Goal: Task Accomplishment & Management: Manage account settings

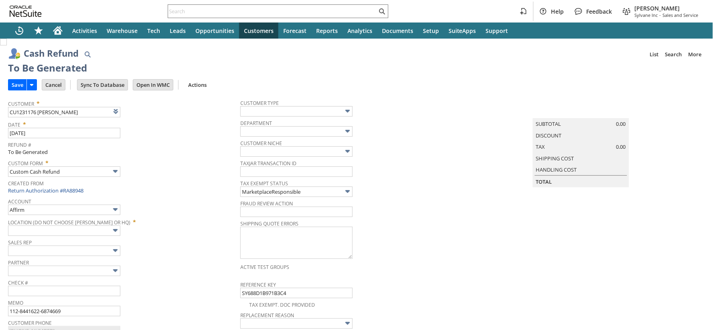
type input "Amazon Undeposited Funds"
type input "Headquarters : Head... : Pending Testing"
type input "Add"
type input "Copy Previous"
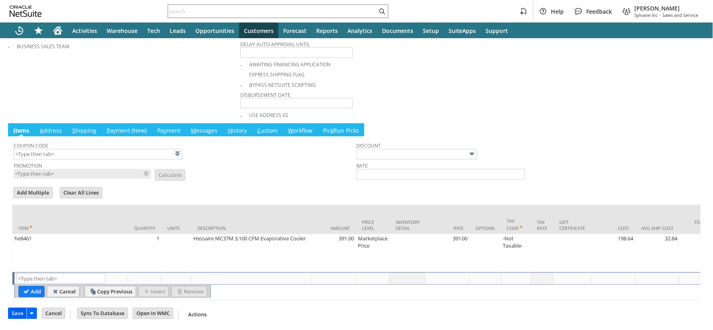
click at [18, 314] on input "Save" at bounding box center [17, 313] width 18 height 10
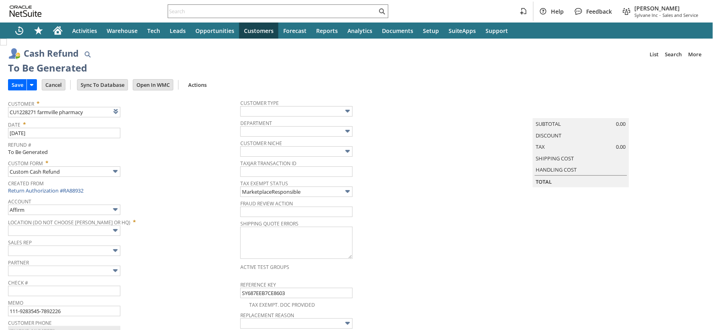
type input "Amazon Undeposited Funds"
type input "Headquarters : Head... : Pending Testing"
type input "Add"
type input "Copy Previous"
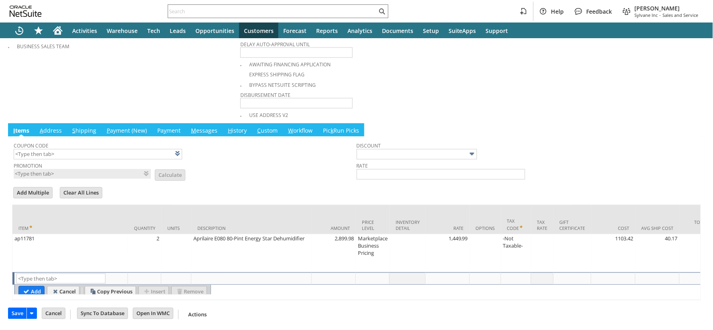
click at [19, 312] on input "Save" at bounding box center [17, 313] width 18 height 10
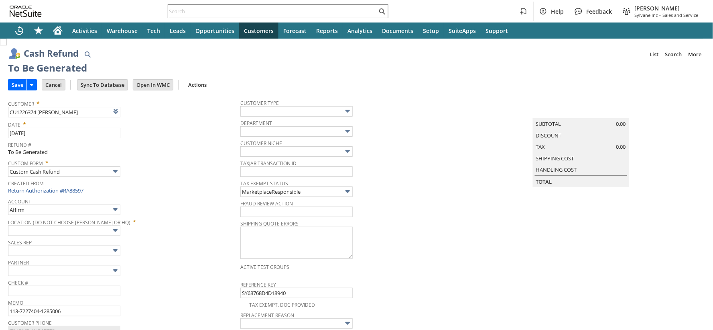
type input "Amazon Undeposited Funds"
type input "Headquarters : Head... : Pending Testing"
type input "Add"
type input "Copy Previous"
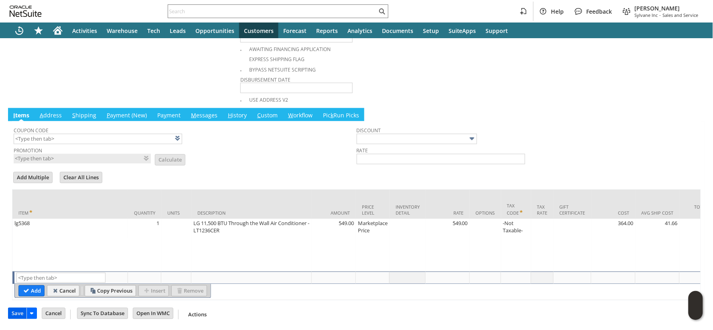
click at [16, 314] on input "Save" at bounding box center [17, 313] width 18 height 10
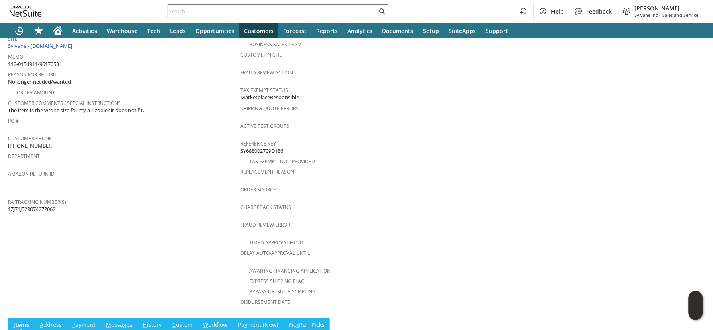
scroll to position [135, 0]
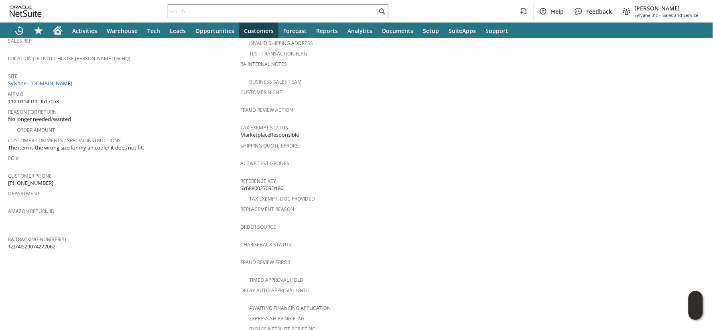
click at [50, 98] on span "112-0154911-9617053" at bounding box center [33, 102] width 51 height 8
copy tbody "112-0154911-9617053"
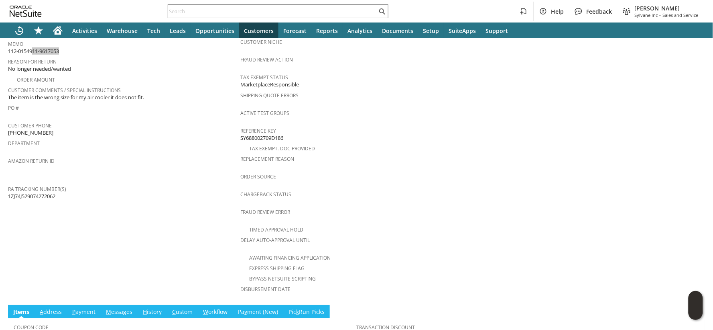
scroll to position [314, 0]
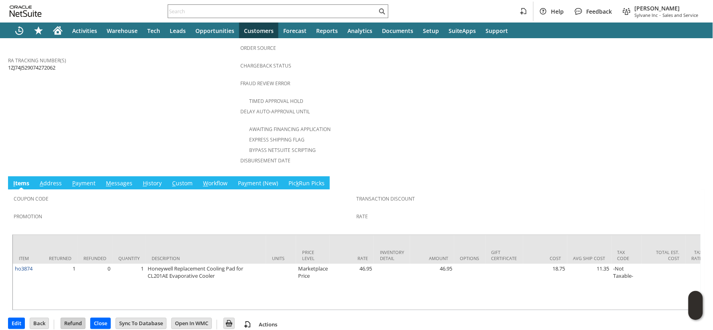
click at [71, 318] on input "Refund" at bounding box center [73, 323] width 24 height 10
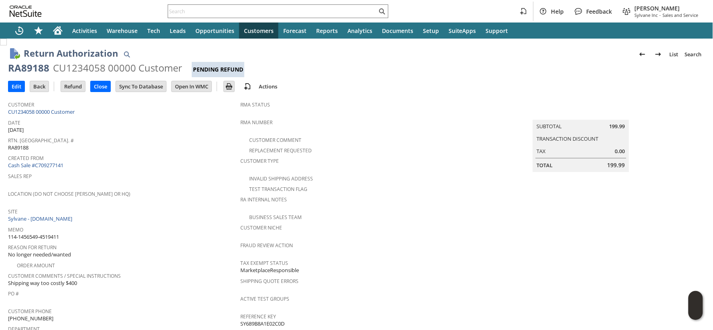
click at [54, 233] on span "114-1456549-4519411" at bounding box center [33, 237] width 51 height 8
copy tbody "114-1456549-4519411"
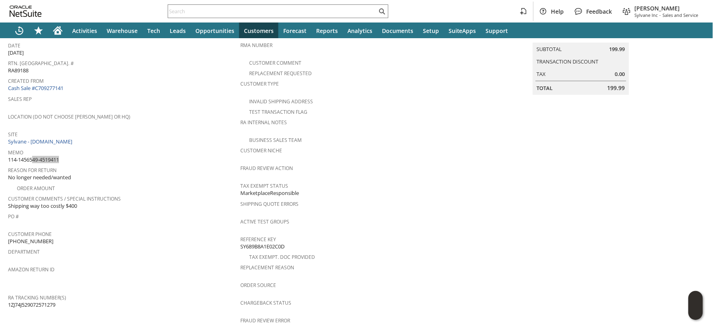
scroll to position [307, 0]
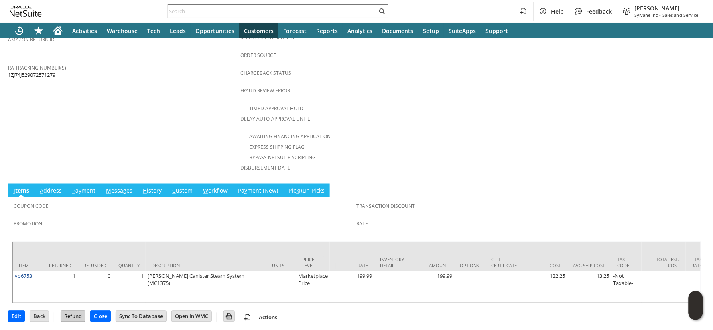
click at [78, 311] on input "Refund" at bounding box center [73, 316] width 24 height 10
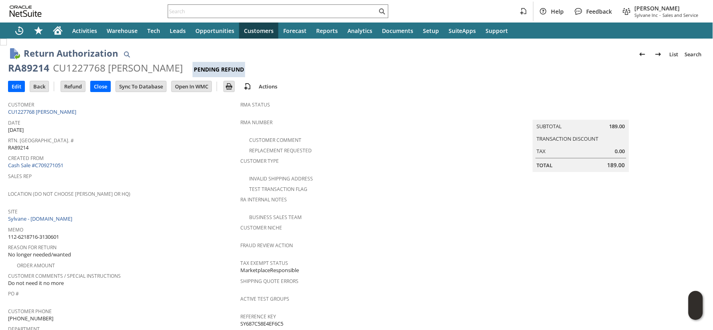
click at [50, 233] on span "112-6218716-3130601" at bounding box center [33, 237] width 51 height 8
copy tbody "112-6218716-3130601"
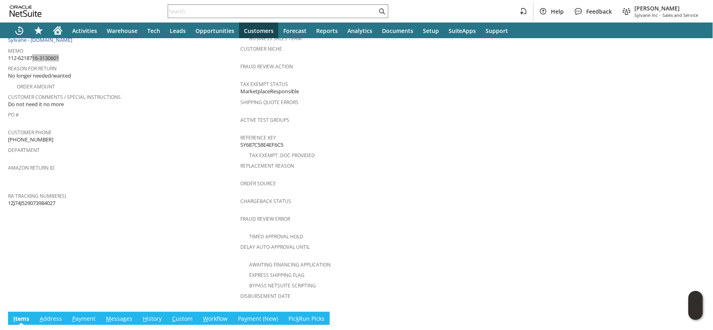
scroll to position [292, 0]
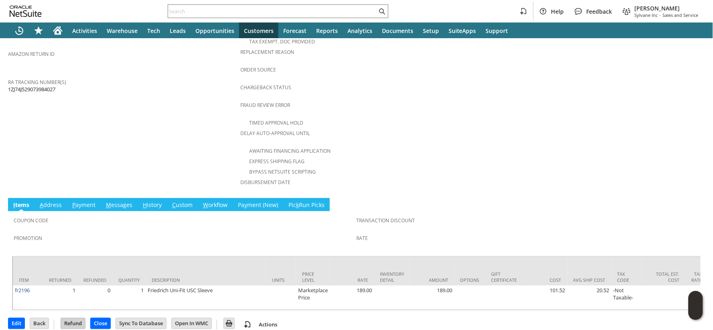
click at [70, 318] on input "Refund" at bounding box center [73, 323] width 24 height 10
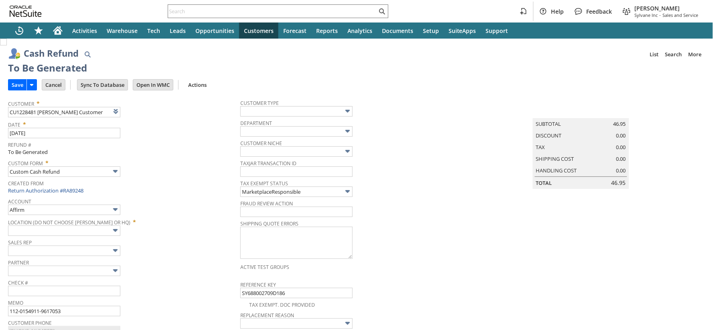
type input "Amazon Undeposited Funds"
type input "Headquarters : Head... : Pending Testing"
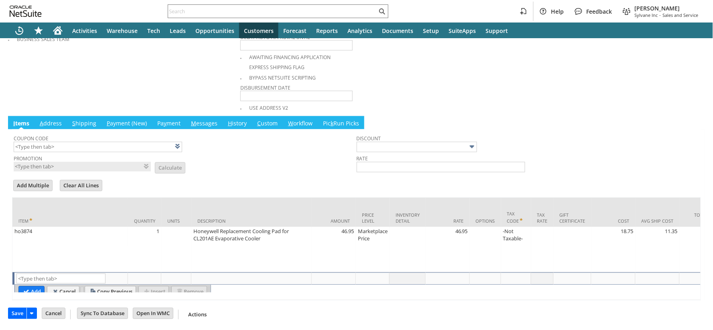
click at [18, 315] on input "Save" at bounding box center [17, 313] width 18 height 10
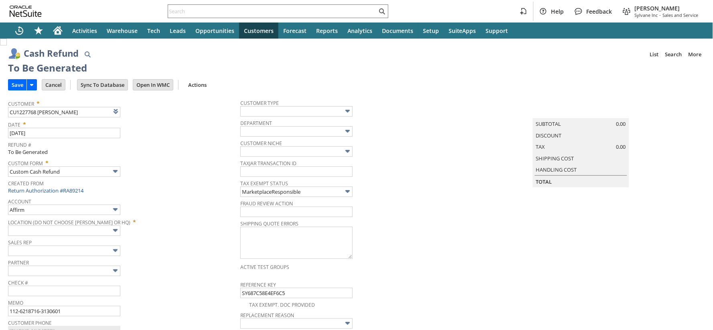
type input "Amazon Undeposited Funds"
type input "Headquarters : Head... : Pending Testing"
type input "Add"
type input "Copy Previous"
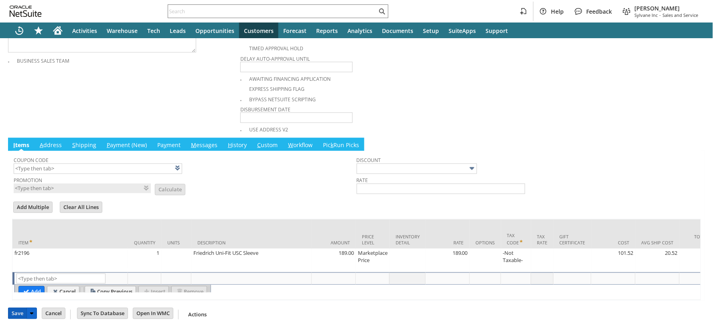
click at [19, 314] on input "Save" at bounding box center [17, 313] width 18 height 10
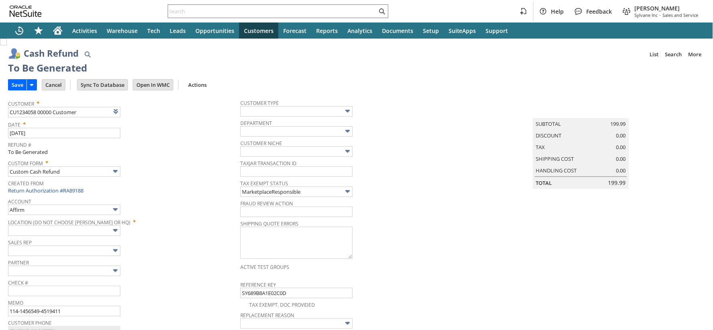
type input "Amazon Undeposited Funds"
type input "Headquarters : Head... : Pending Testing"
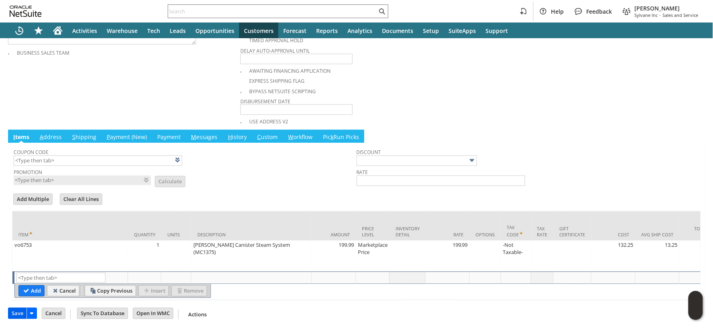
click at [22, 315] on input "Save" at bounding box center [17, 313] width 18 height 10
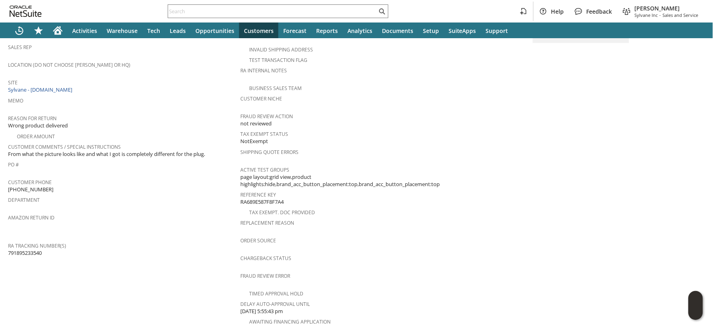
scroll to position [307, 0]
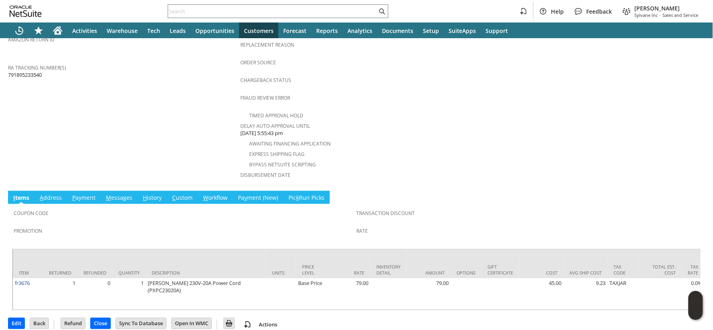
click at [125, 194] on link "M essages" at bounding box center [119, 198] width 31 height 9
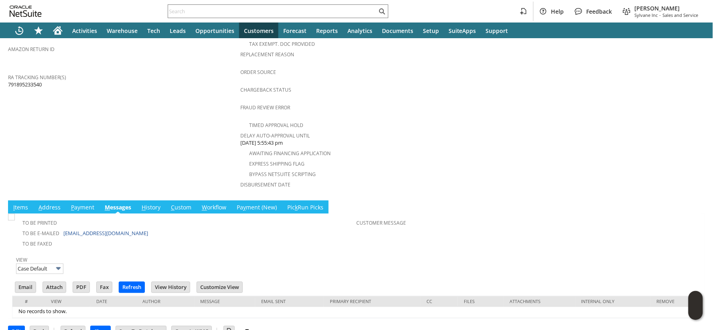
scroll to position [0, 0]
click at [12, 203] on link "I tems" at bounding box center [20, 207] width 19 height 9
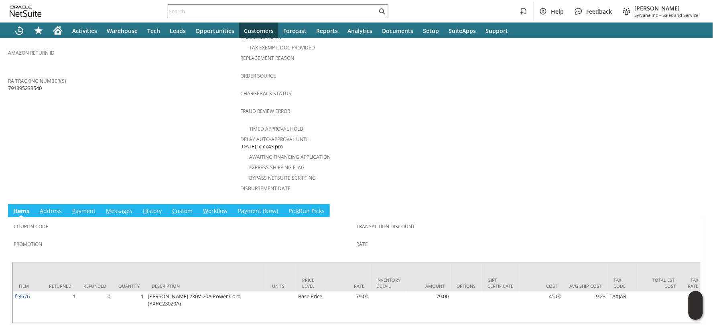
scroll to position [307, 0]
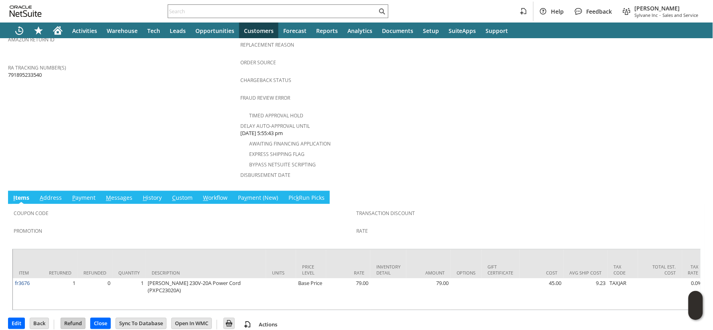
click at [70, 318] on input "Refund" at bounding box center [73, 323] width 24 height 10
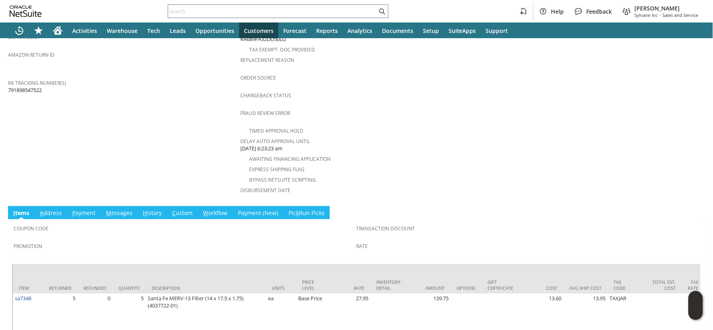
scroll to position [312, 0]
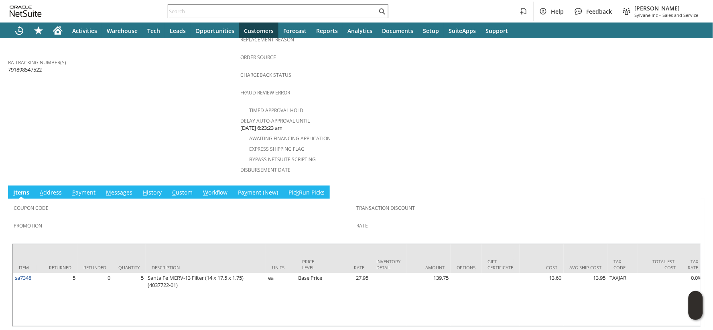
click at [149, 189] on link "H istory" at bounding box center [152, 193] width 23 height 9
click at [120, 189] on link "M essages" at bounding box center [119, 193] width 31 height 9
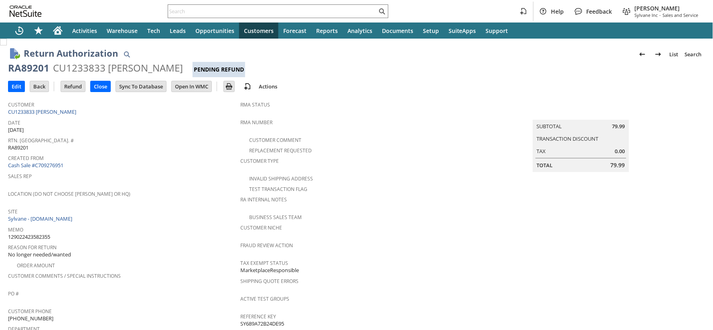
click at [27, 233] on span "129022423582355" at bounding box center [29, 237] width 42 height 8
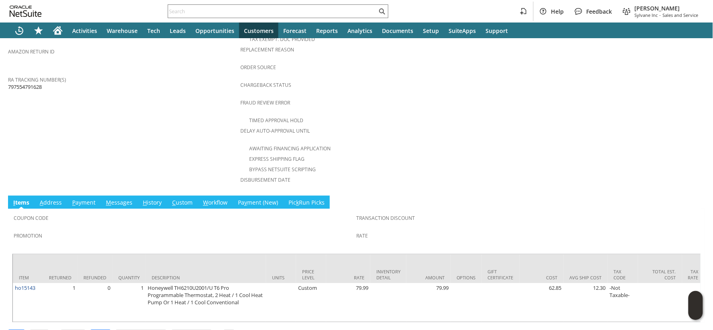
scroll to position [307, 0]
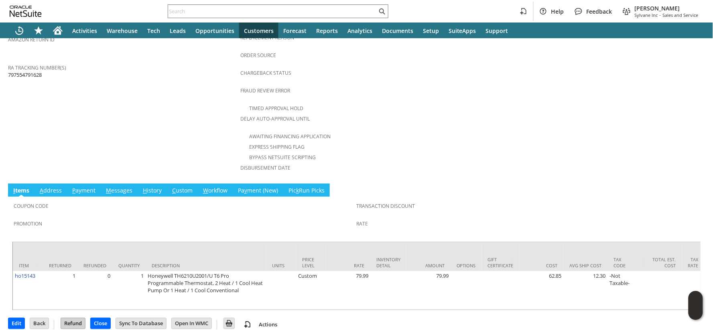
click at [75, 318] on input "Refund" at bounding box center [73, 323] width 24 height 10
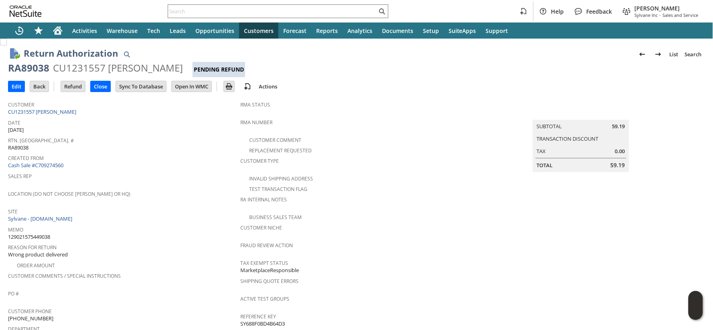
click at [39, 233] on span "129021575449038" at bounding box center [29, 237] width 42 height 8
copy span "129021575449038"
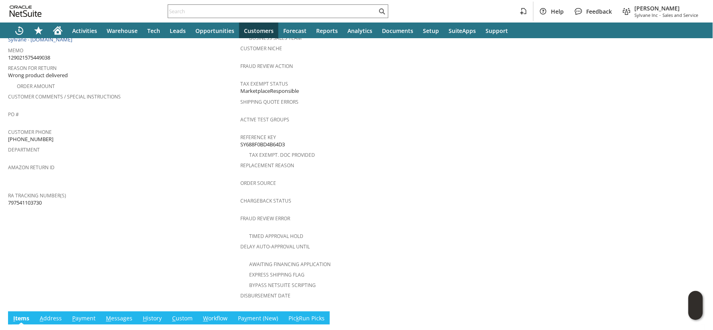
scroll to position [292, 0]
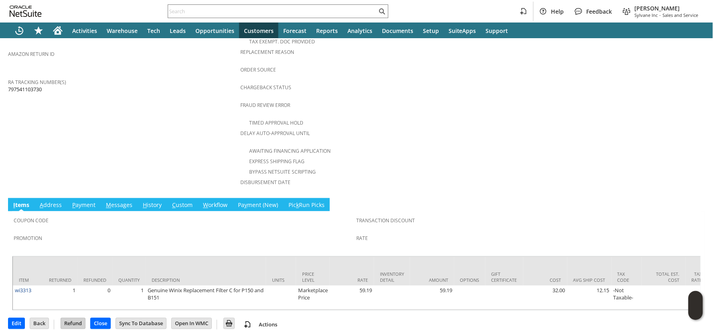
click at [75, 318] on input "Refund" at bounding box center [73, 323] width 24 height 10
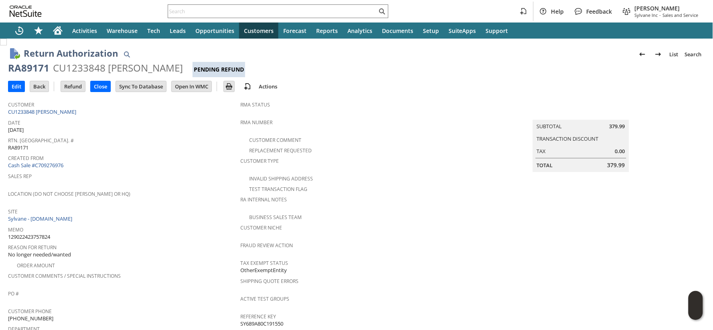
click at [43, 234] on span "129022423757824" at bounding box center [29, 237] width 42 height 8
copy span "129022423757824"
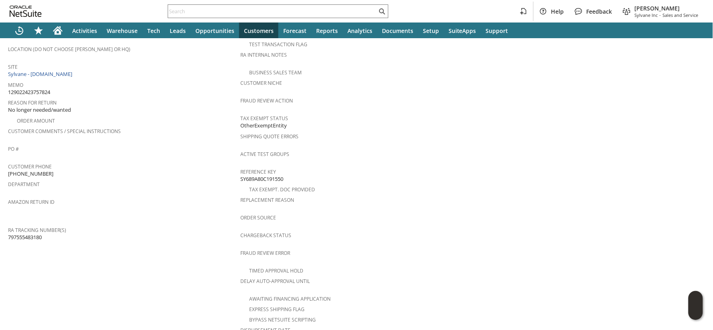
scroll to position [321, 0]
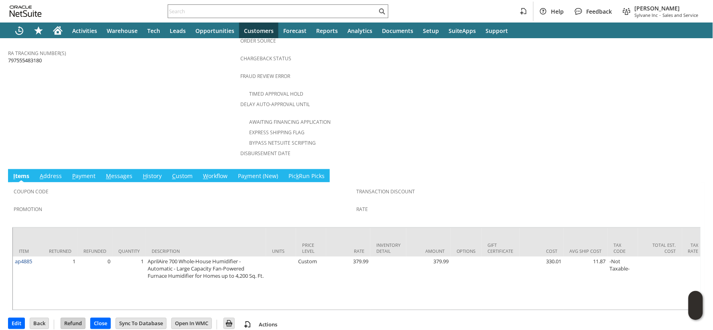
click at [75, 318] on input "Refund" at bounding box center [73, 323] width 24 height 10
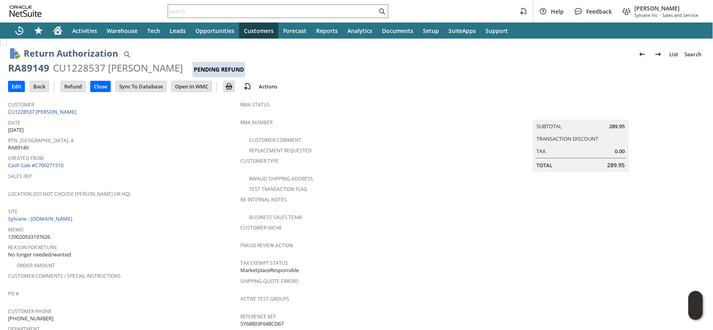
click at [35, 233] on span "129020533197626" at bounding box center [29, 237] width 42 height 8
copy span "129020533197626"
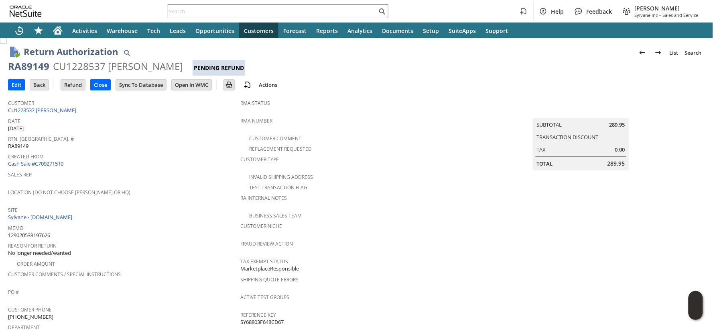
scroll to position [314, 0]
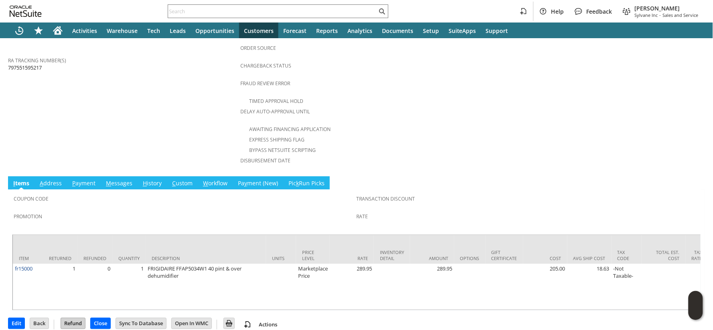
click at [78, 318] on input "Refund" at bounding box center [73, 323] width 24 height 10
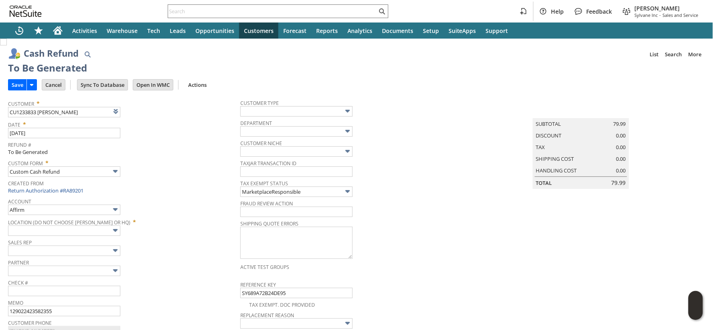
type input "Walmart"
type input "Headquarters : Head... : Pending Testing"
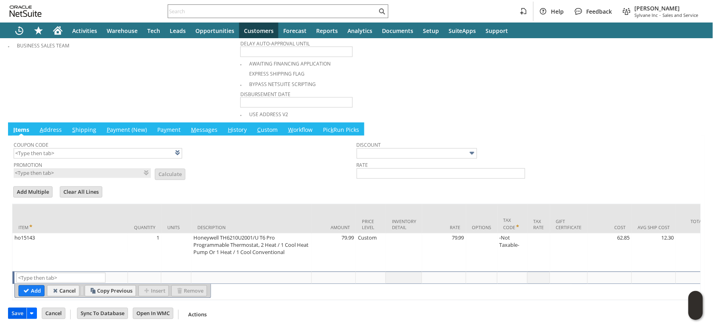
click at [22, 315] on input "Save" at bounding box center [17, 313] width 18 height 10
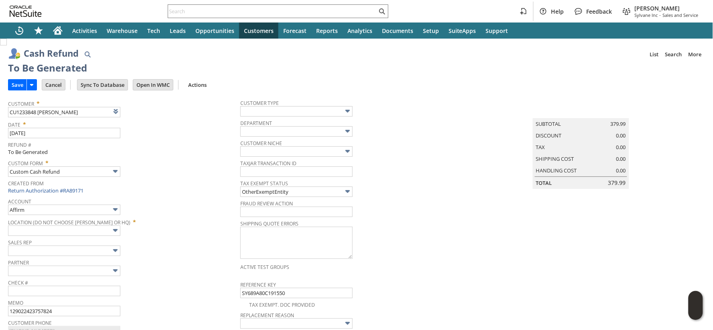
type input "Walmart"
type input "Headquarters : Head... : Pending Testing"
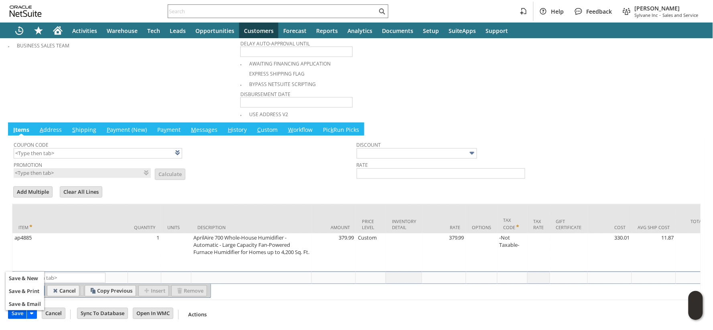
click at [18, 314] on input "Save" at bounding box center [17, 313] width 18 height 10
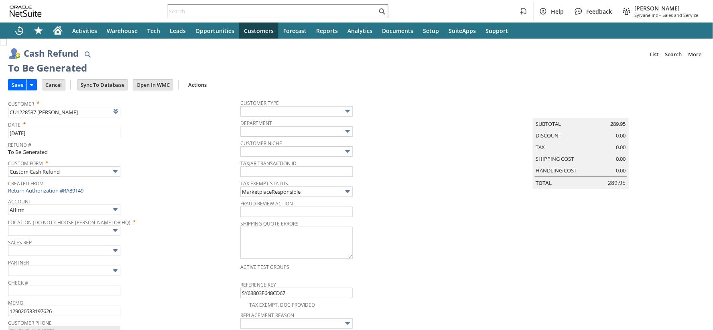
type input "Walmart"
type input "Headquarters : Head... : Pending Testing"
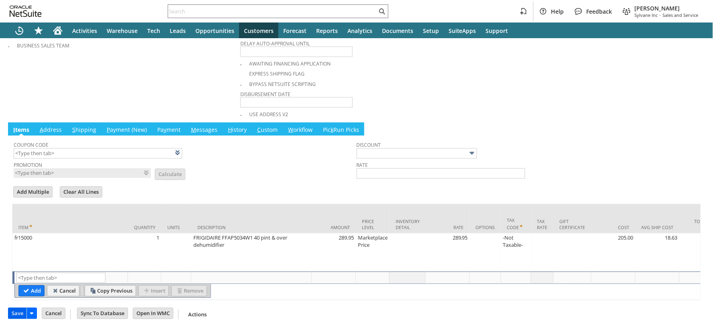
click at [18, 315] on input "Save" at bounding box center [17, 313] width 18 height 10
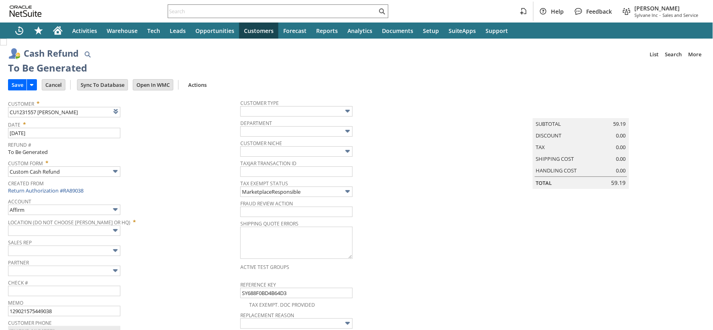
type input "Walmart"
type input "Headquarters : Head... : Pending Testing"
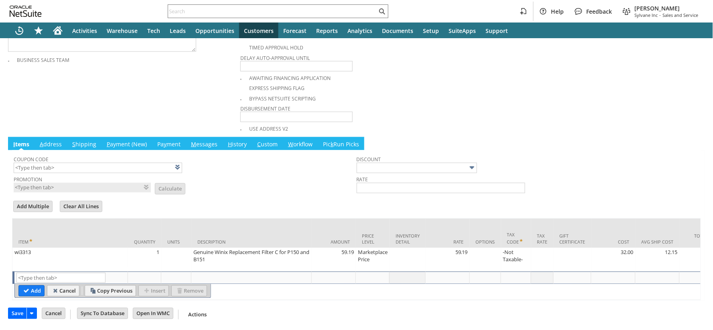
click at [18, 312] on input "Save" at bounding box center [17, 313] width 18 height 10
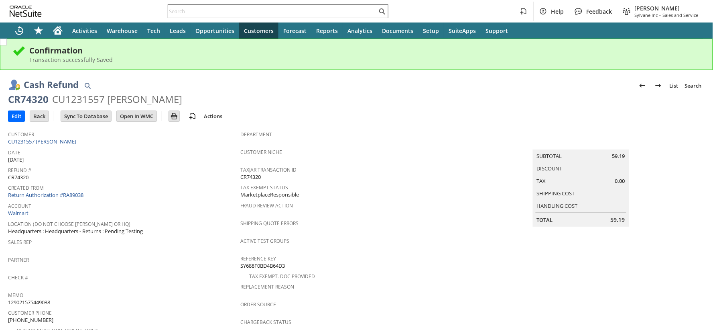
click at [193, 10] on input "text" at bounding box center [272, 11] width 209 height 10
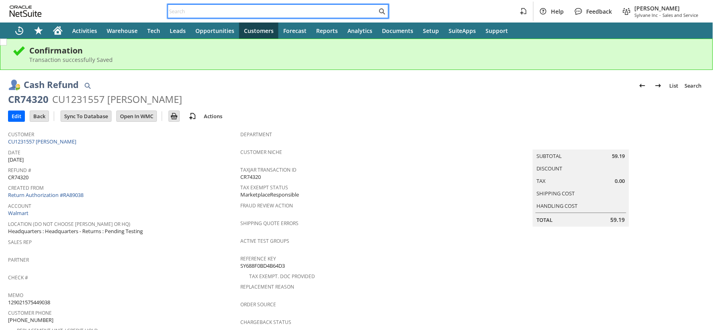
paste input "RA89140"
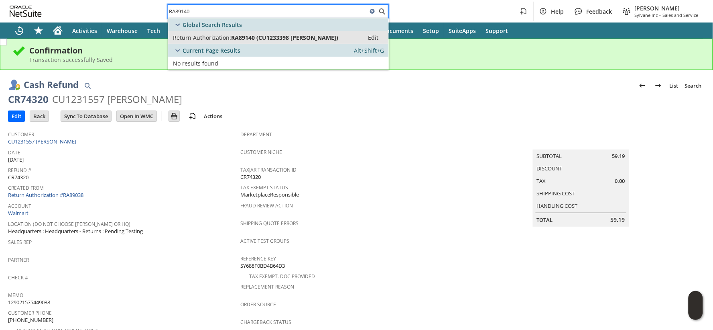
type input "RA89140"
click at [189, 36] on span "Return Authorization:" at bounding box center [202, 38] width 58 height 8
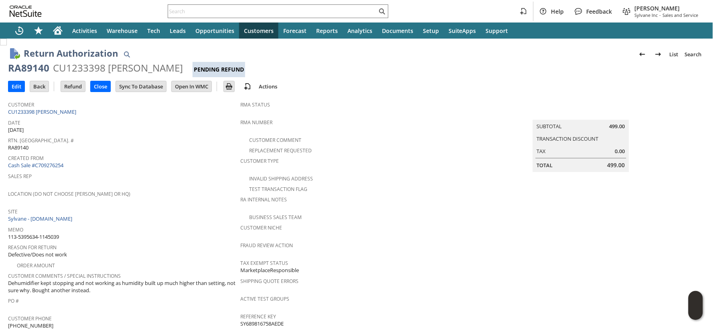
click at [55, 233] on span "113-5395634-1145039" at bounding box center [33, 237] width 51 height 8
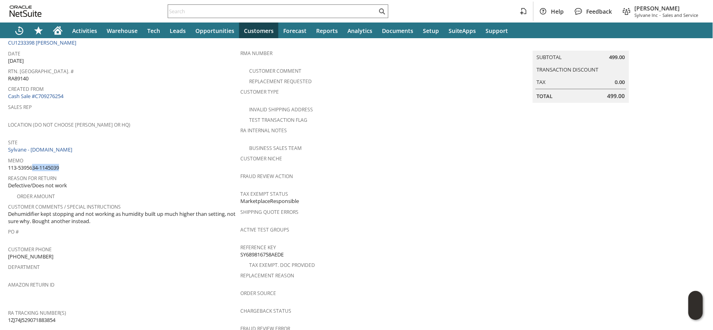
scroll to position [39, 0]
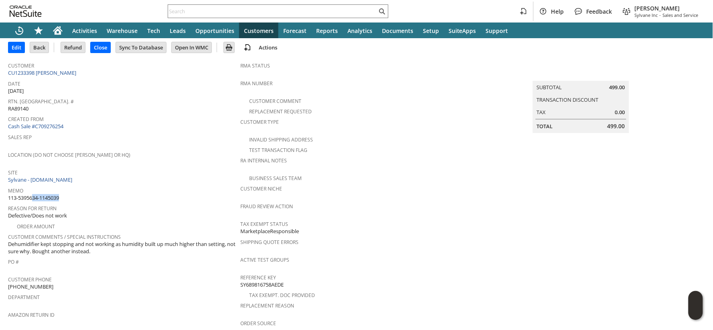
click at [26, 194] on span "113-5395634-1145039" at bounding box center [33, 198] width 51 height 8
click at [27, 194] on span "113-5395634-1145039" at bounding box center [33, 198] width 51 height 8
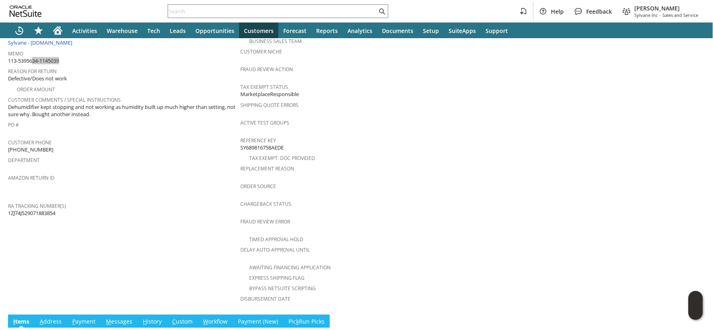
scroll to position [307, 0]
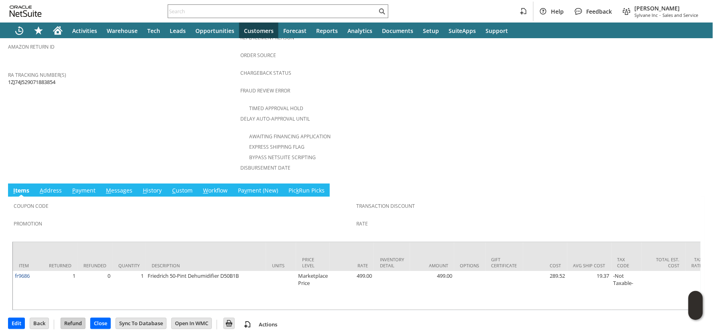
click at [78, 318] on input "Refund" at bounding box center [73, 323] width 24 height 10
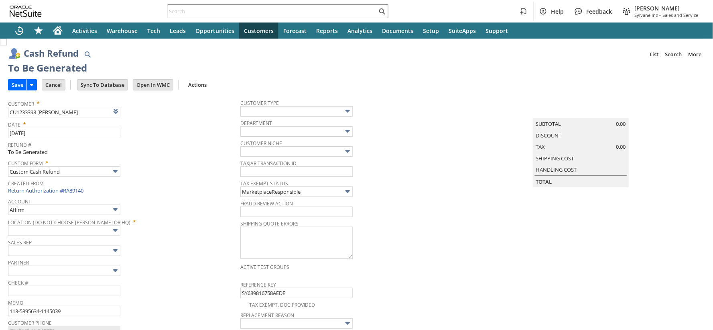
type input "Amazon Undeposited Funds"
type input "Headquarters : Head... : Pending Testing"
type input "Add"
type input "Copy Previous"
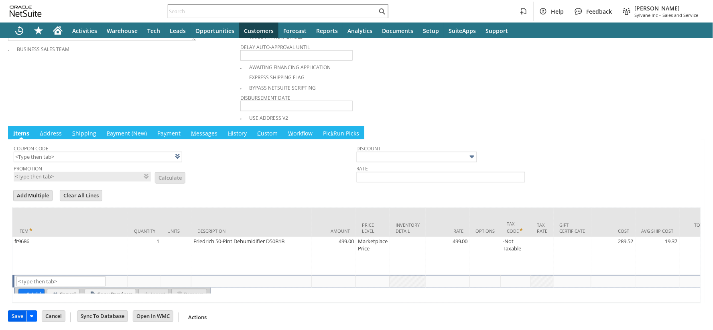
click at [23, 315] on input "Save" at bounding box center [17, 316] width 18 height 10
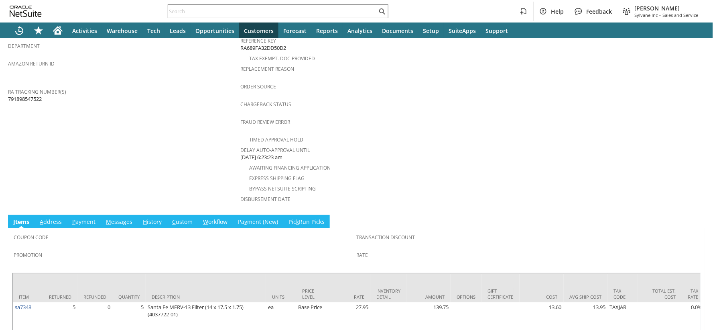
scroll to position [328, 0]
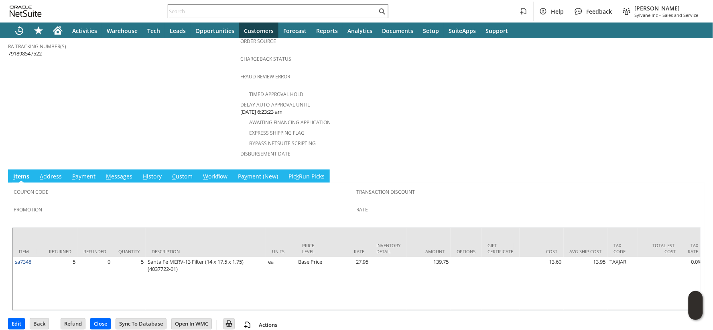
click at [124, 173] on link "M essages" at bounding box center [119, 177] width 31 height 9
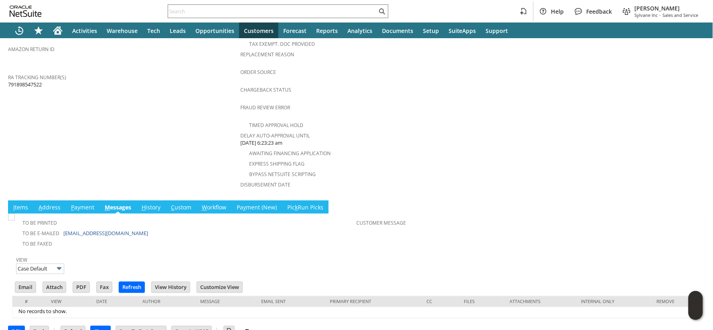
scroll to position [0, 0]
click at [23, 203] on link "I tems" at bounding box center [20, 207] width 19 height 9
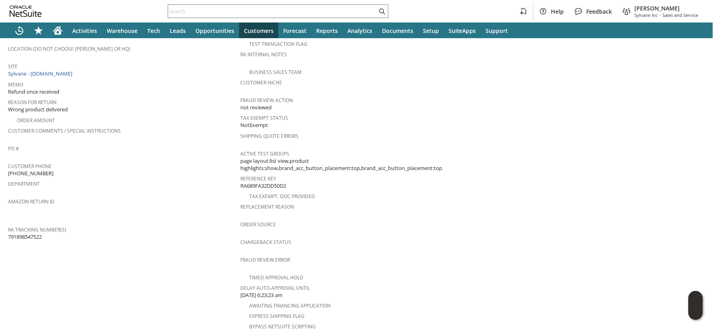
scroll to position [328, 0]
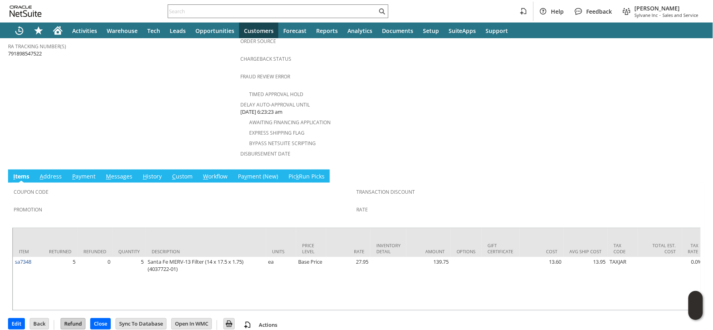
click at [73, 318] on input "Refund" at bounding box center [73, 323] width 24 height 10
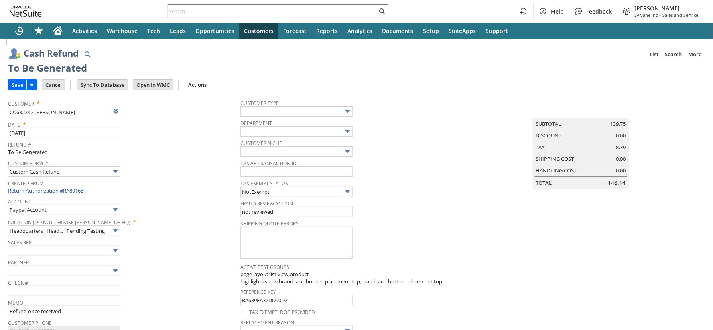
scroll to position [370, 0]
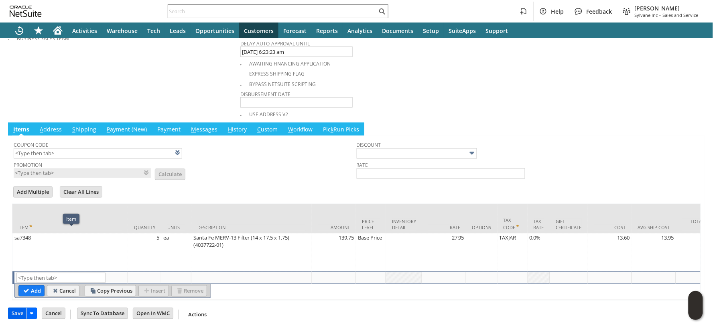
click at [15, 313] on input "Save" at bounding box center [17, 313] width 18 height 10
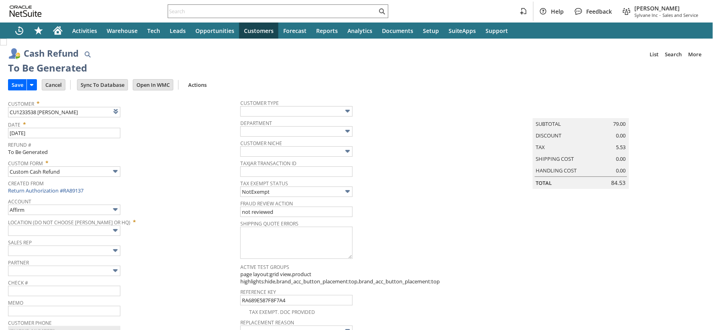
type input "Paypal Account"
type input "Headquarters : Head... : Pending Testing"
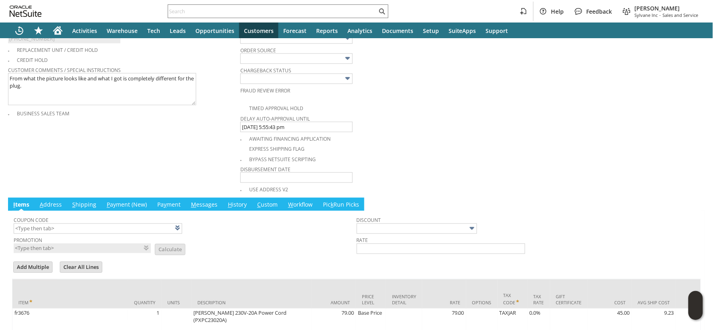
scroll to position [357, 0]
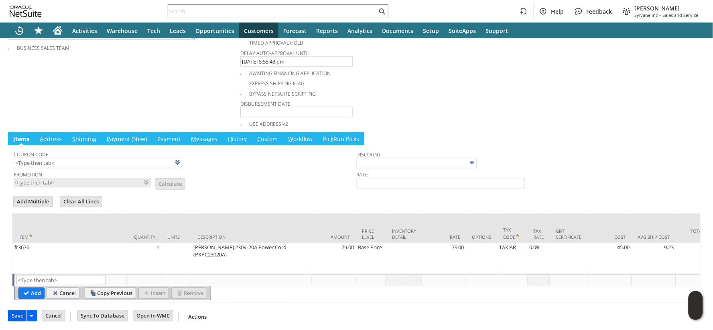
click at [13, 315] on input "Save" at bounding box center [17, 315] width 18 height 10
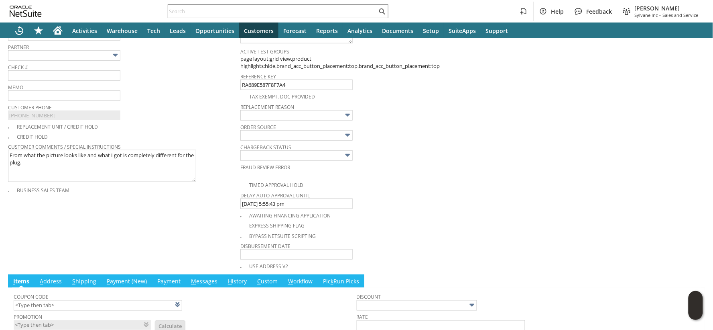
scroll to position [179, 0]
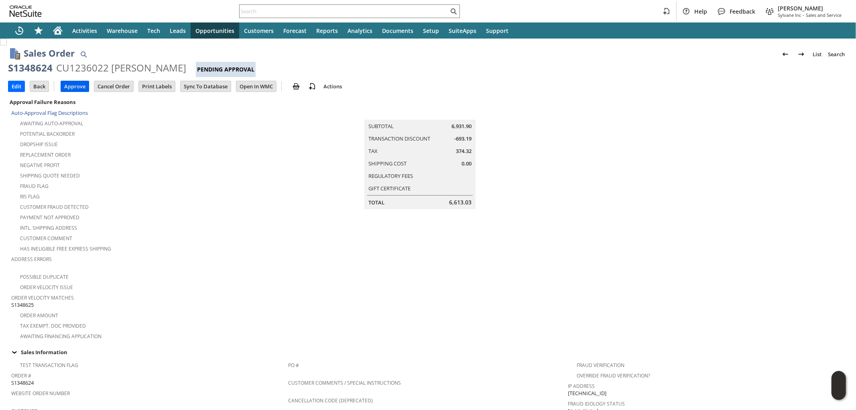
click at [71, 87] on input "Approve" at bounding box center [75, 86] width 28 height 10
click at [77, 83] on input "Approve" at bounding box center [75, 86] width 28 height 10
click at [11, 84] on input "Edit" at bounding box center [16, 86] width 16 height 10
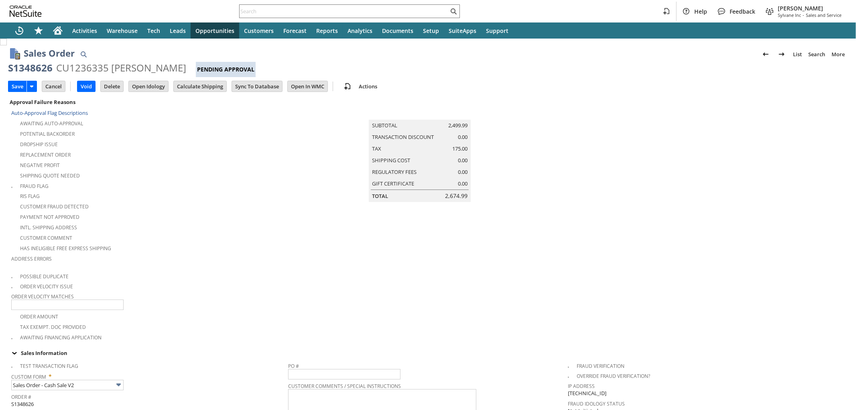
type input "Intelligent Recommendations¹⁰"
click at [210, 88] on input "Calculate Shipping" at bounding box center [200, 86] width 53 height 10
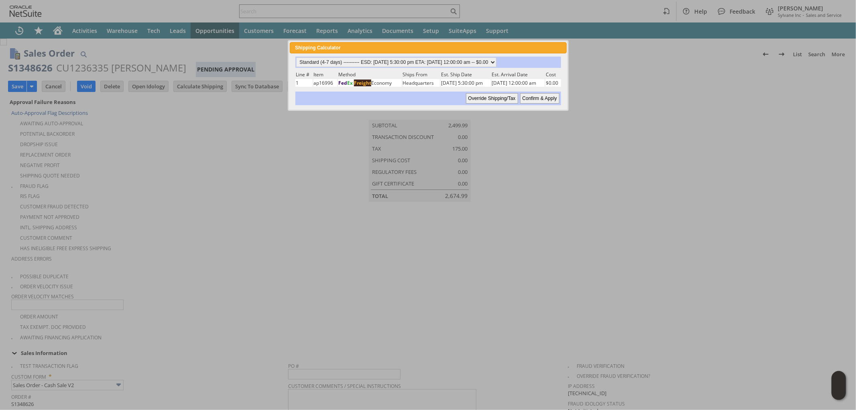
click at [542, 93] on input "Confirm & Apply" at bounding box center [539, 98] width 39 height 10
type input "Add"
type input "Copy Previous"
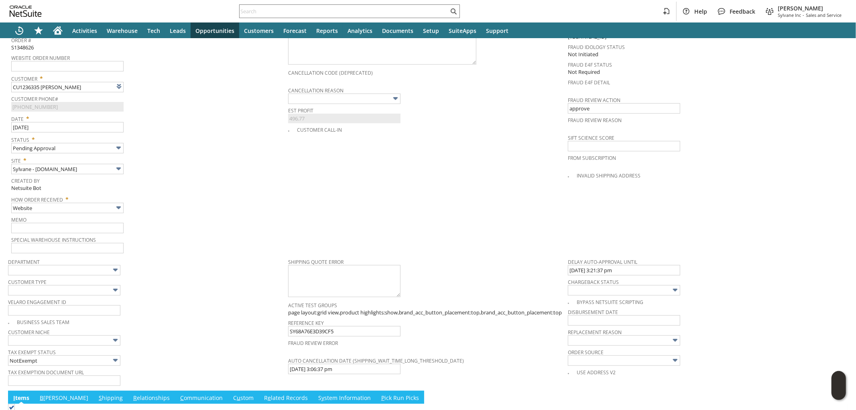
scroll to position [578, 0]
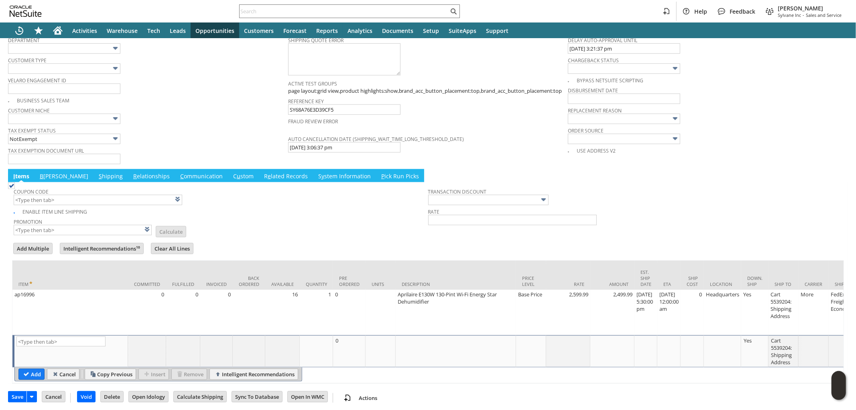
click at [53, 172] on link "B illing" at bounding box center [64, 176] width 53 height 9
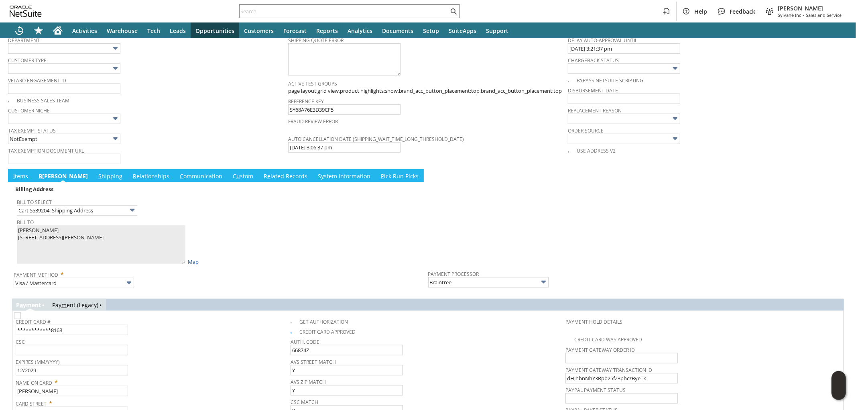
click at [69, 301] on link "Pay m ent (Legacy)" at bounding box center [75, 305] width 46 height 8
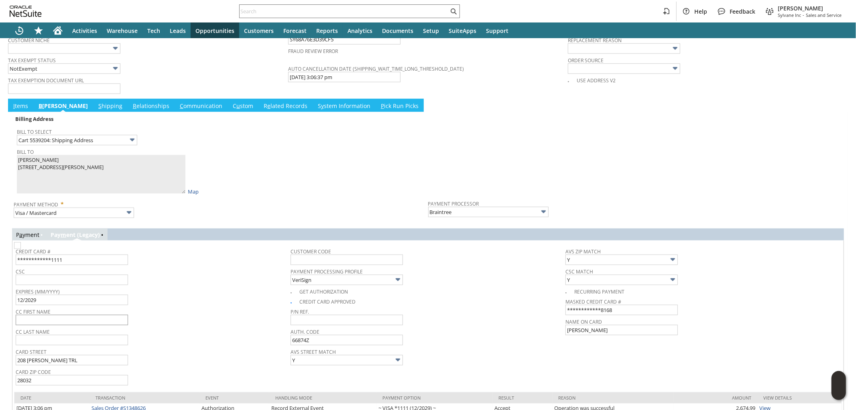
scroll to position [689, 0]
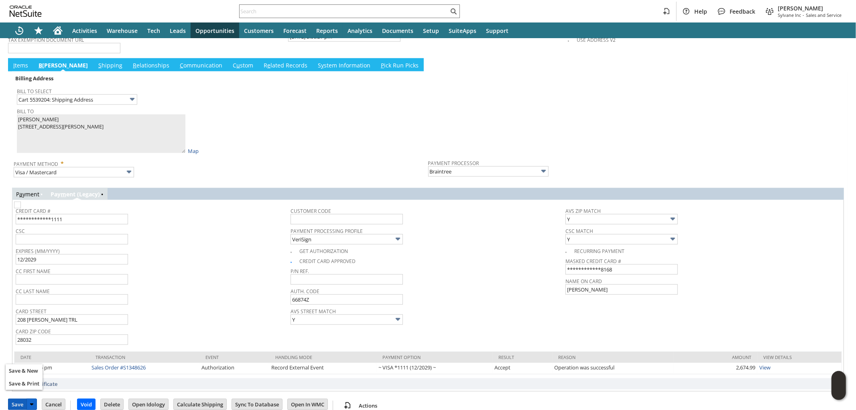
click at [17, 399] on input "Save" at bounding box center [17, 404] width 18 height 10
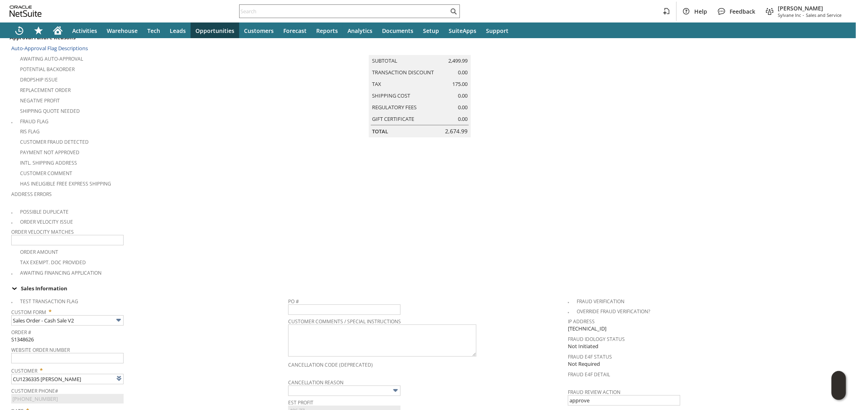
scroll to position [0, 0]
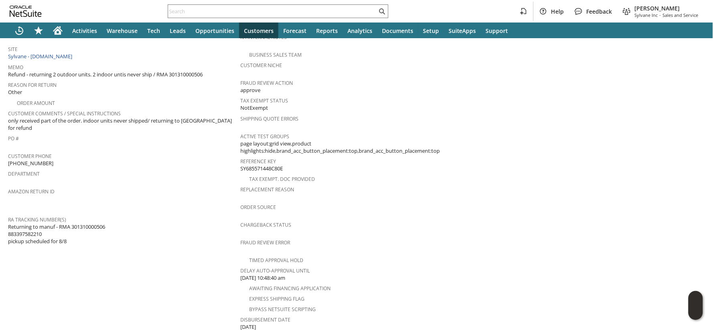
scroll to position [178, 0]
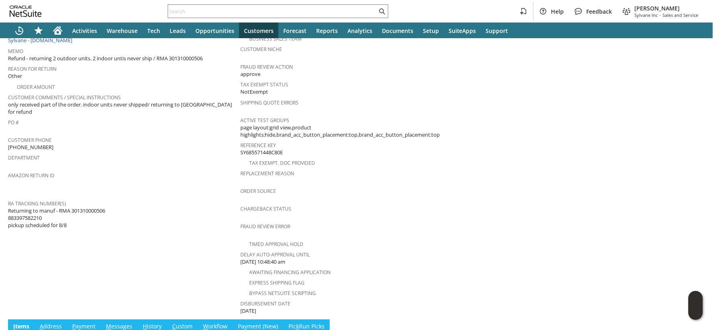
click at [39, 207] on span "Returning to manuf - RMA 301310000506 883397582210 pickup scheduled for 8/8" at bounding box center [56, 218] width 97 height 22
copy span "883397582210"
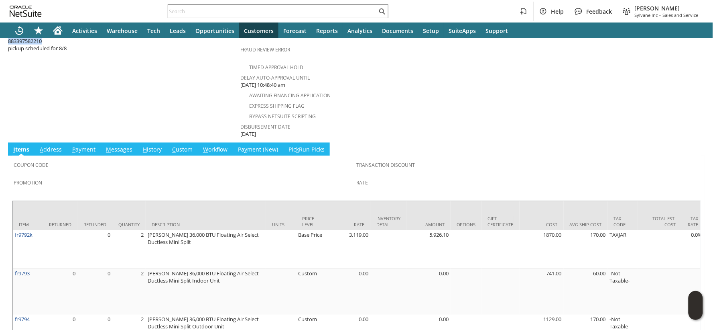
scroll to position [356, 0]
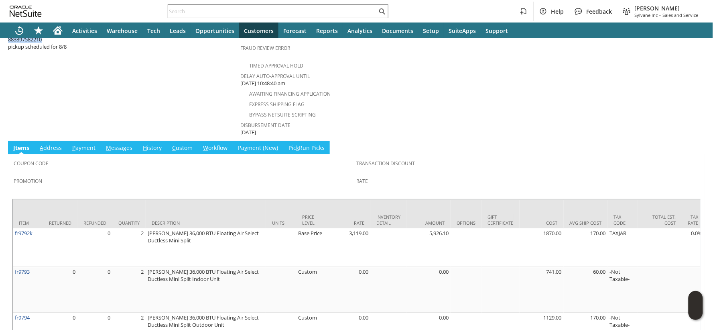
click at [54, 144] on link "A ddress" at bounding box center [51, 148] width 26 height 9
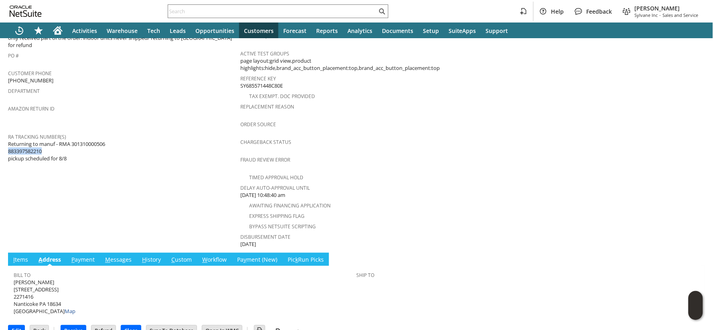
click at [27, 256] on link "I tems" at bounding box center [20, 260] width 19 height 9
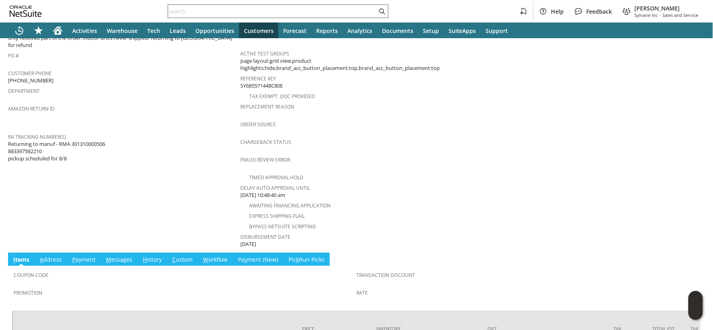
click at [186, 9] on input "text" at bounding box center [272, 11] width 209 height 10
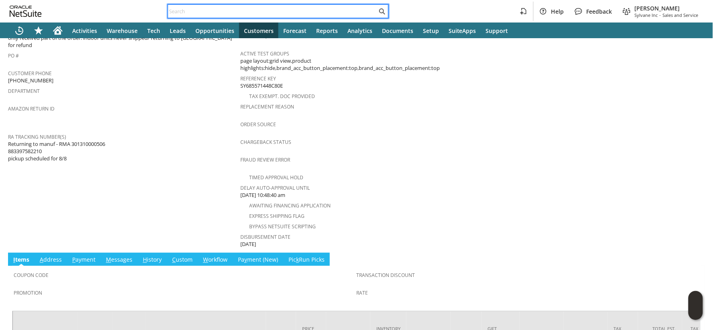
paste input "111-9601415-0657065"
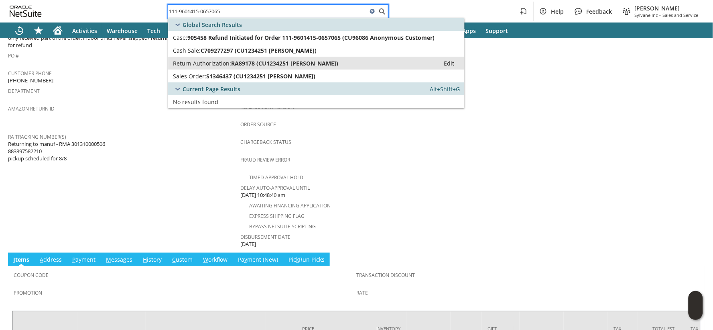
type input "111-9601415-0657065"
click at [199, 67] on link "Return Authorization: RA89178 (CU1234251 ONUR HAYTAC) Edit" at bounding box center [316, 63] width 297 height 13
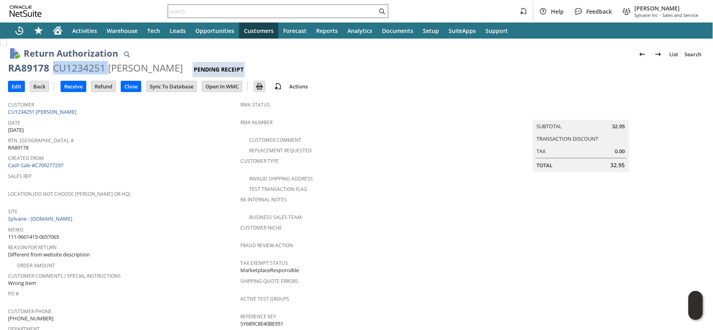
click at [186, 11] on input "text" at bounding box center [272, 11] width 209 height 10
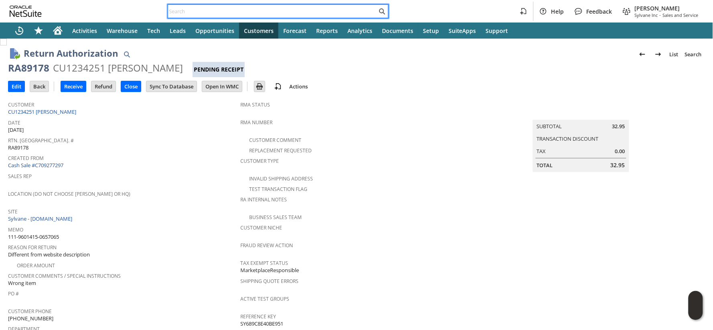
paste input "RA88965"
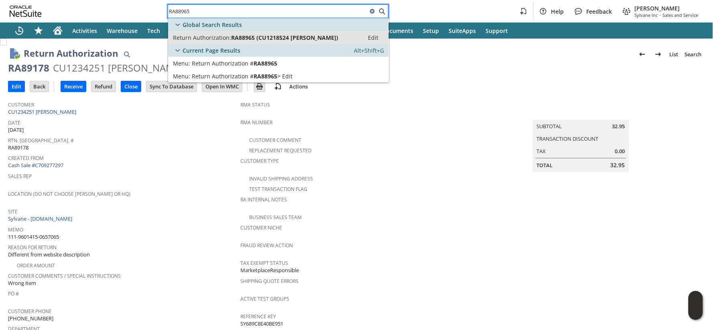
type input "RA88965"
click at [227, 37] on span "Return Authorization:" at bounding box center [202, 38] width 58 height 8
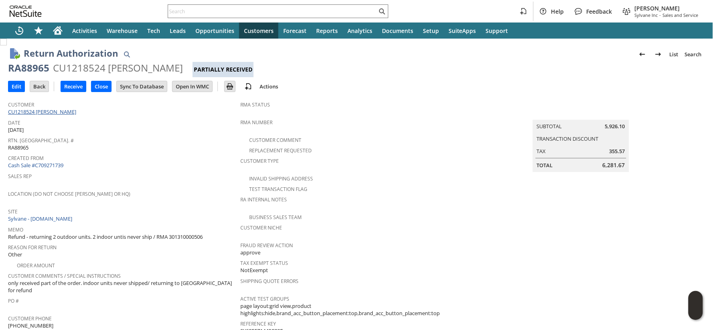
click at [58, 112] on link "CU1218524 [PERSON_NAME]" at bounding box center [43, 111] width 70 height 7
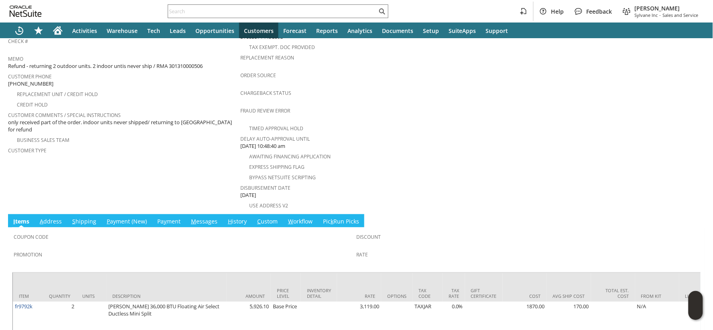
scroll to position [267, 0]
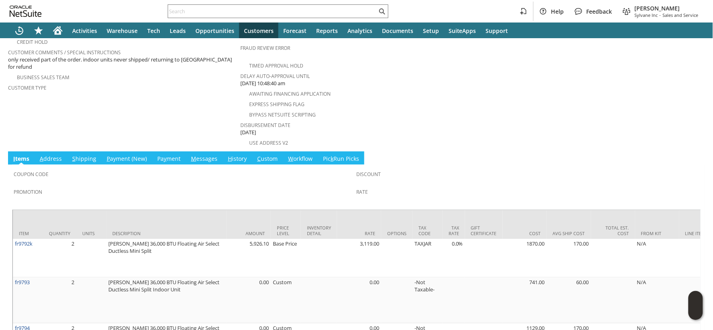
click at [191, 155] on span "M" at bounding box center [193, 159] width 5 height 8
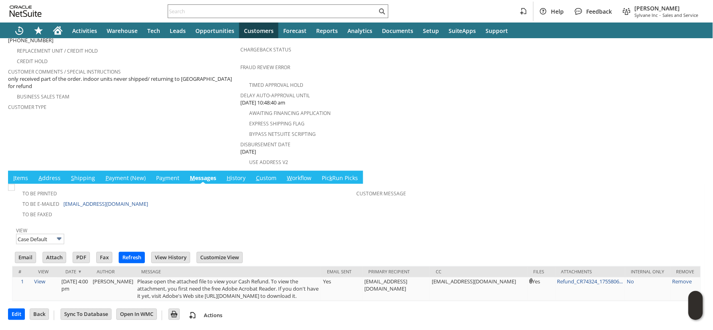
scroll to position [0, 0]
click at [185, 16] on div at bounding box center [278, 11] width 221 height 14
click at [186, 13] on input "text" at bounding box center [272, 11] width 209 height 10
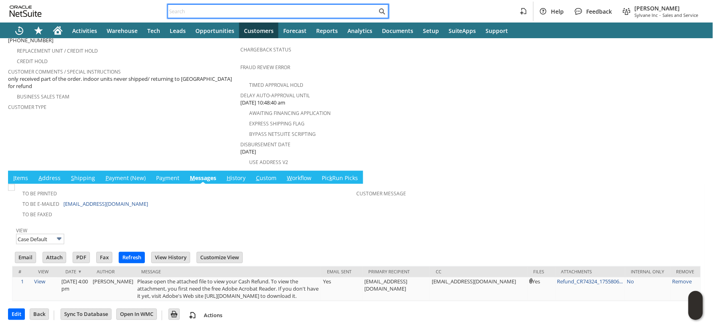
paste input "SY6862AF6833B3B"
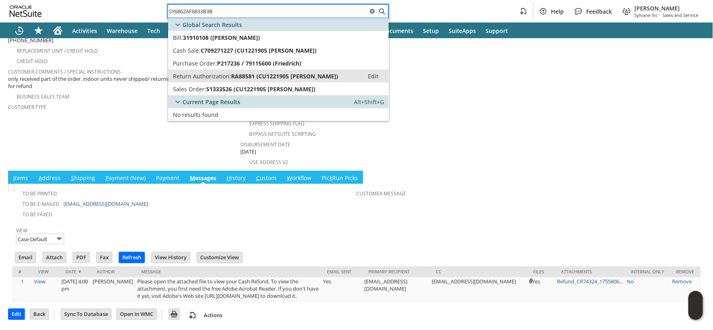
type input "SY6862AF6833B3B"
click at [214, 73] on span "Return Authorization:" at bounding box center [202, 76] width 58 height 8
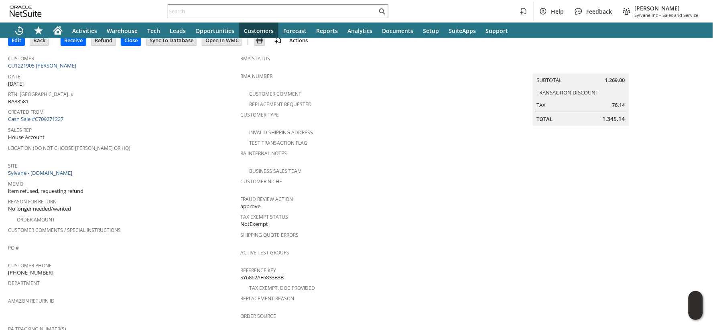
scroll to position [91, 0]
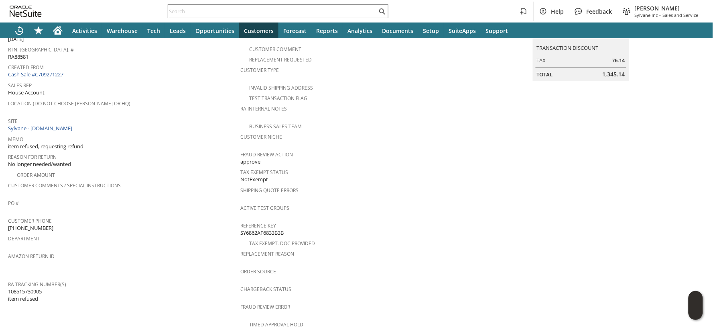
click at [24, 287] on span "108515730905 item refused" at bounding box center [25, 294] width 34 height 15
copy span "108515730905"
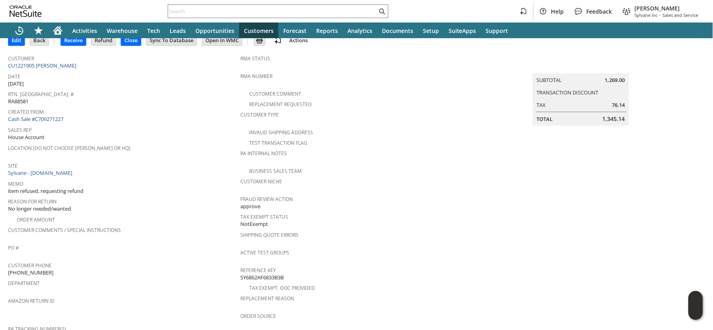
scroll to position [2, 0]
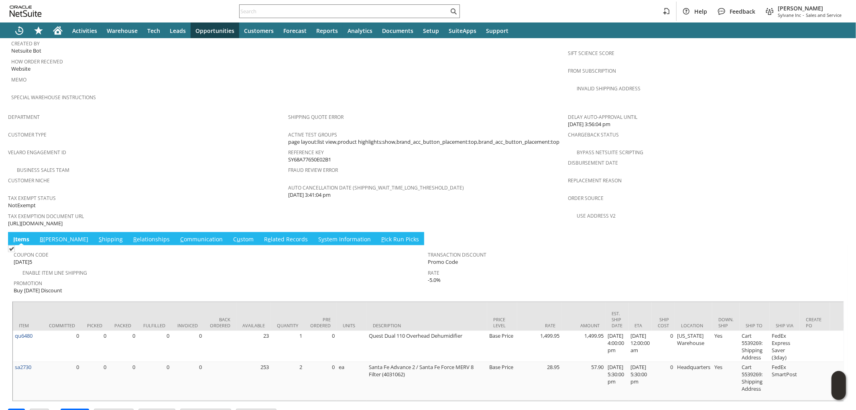
click at [63, 220] on span "[URL][DOMAIN_NAME]" at bounding box center [35, 224] width 55 height 8
copy tbody "[URL][DOMAIN_NAME]"
click at [47, 235] on link "B [PERSON_NAME]" at bounding box center [64, 239] width 53 height 9
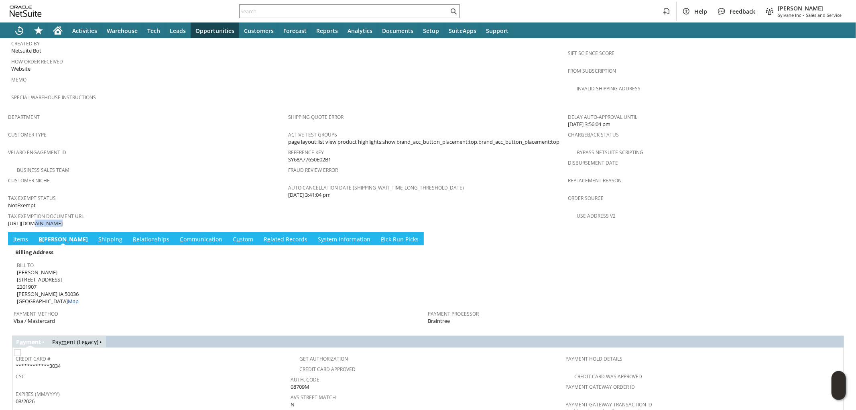
click at [96, 235] on link "S hipping" at bounding box center [110, 239] width 28 height 9
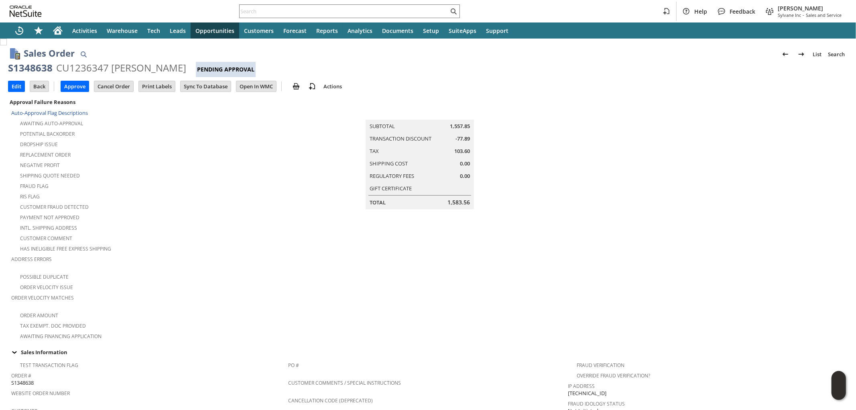
click at [42, 69] on div "S1348638" at bounding box center [30, 67] width 45 height 13
copy div "S1348638"
click at [16, 87] on input "Edit" at bounding box center [16, 86] width 16 height 10
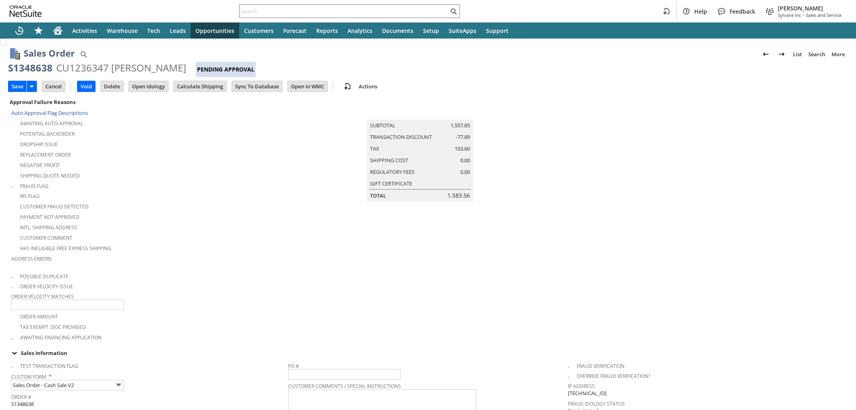
type input "0.00"
type input "OK"
click at [201, 89] on input "Calculate Shipping" at bounding box center [200, 86] width 53 height 10
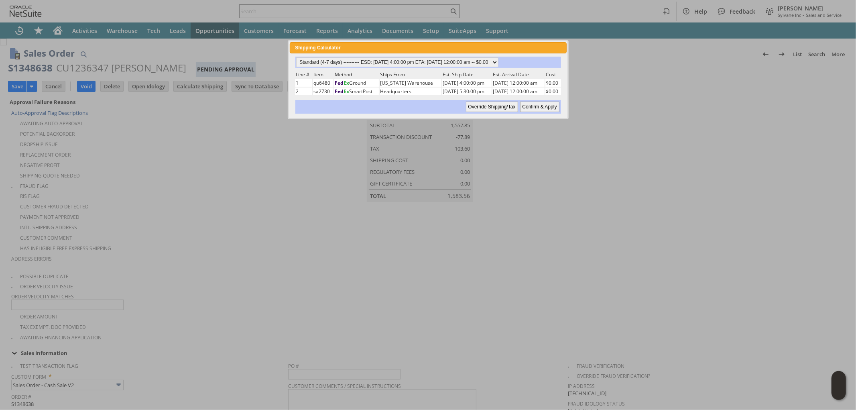
click at [526, 104] on input "Confirm & Apply" at bounding box center [539, 107] width 39 height 10
type input "OtherExemptEntity"
type input "8/22/2025"
type input "Standard (4-7 days)"
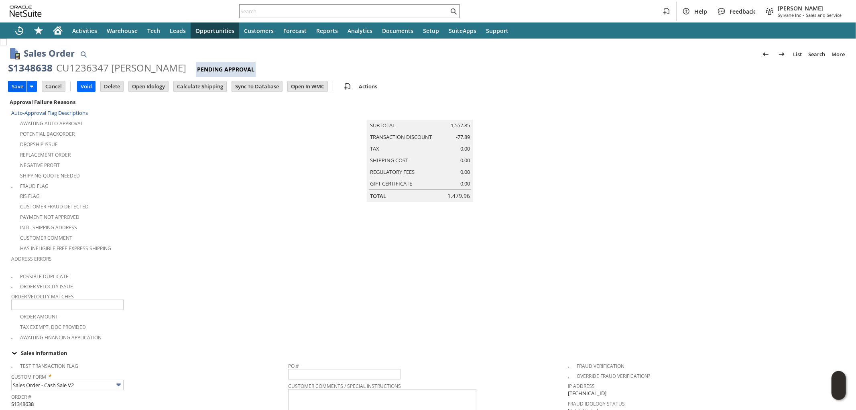
click at [17, 91] on input "Save" at bounding box center [17, 86] width 18 height 10
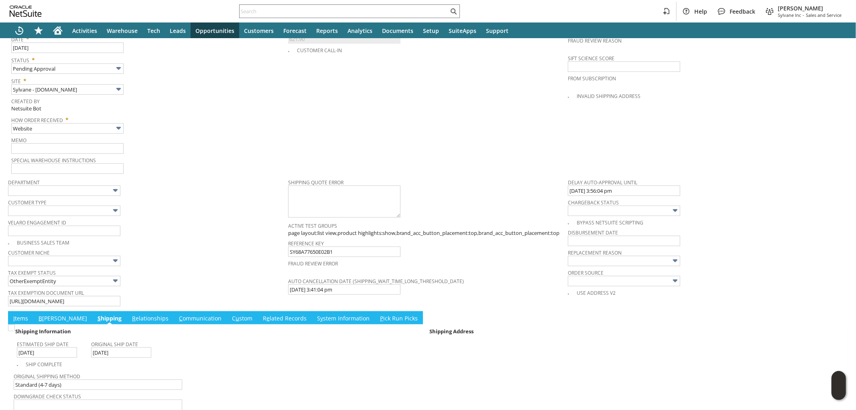
scroll to position [490, 0]
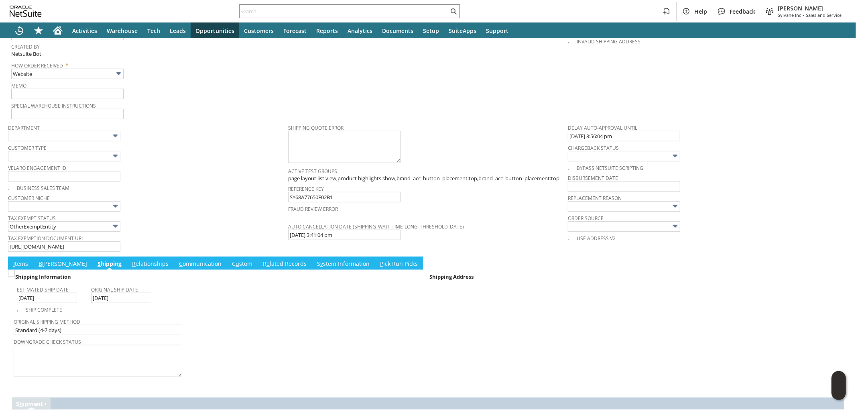
drag, startPoint x: 15, startPoint y: 254, endPoint x: 30, endPoint y: 253, distance: 14.5
click at [15, 260] on link "I tems" at bounding box center [20, 264] width 19 height 9
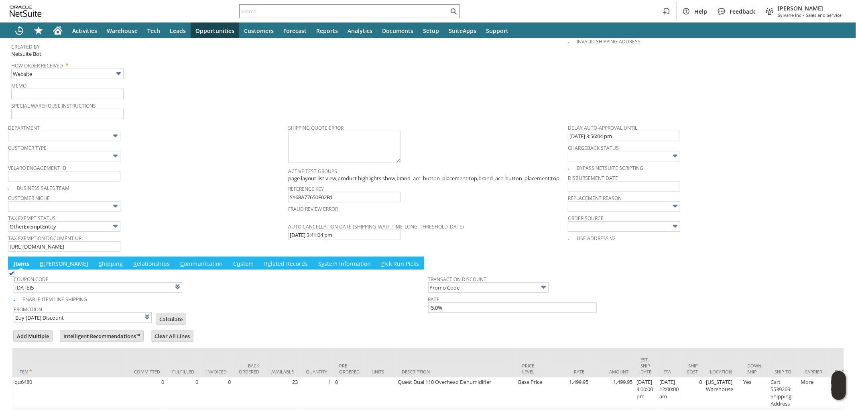
click at [156, 314] on input "Calculate" at bounding box center [171, 319] width 30 height 10
type input "Promo Code"
type input "-5.0%"
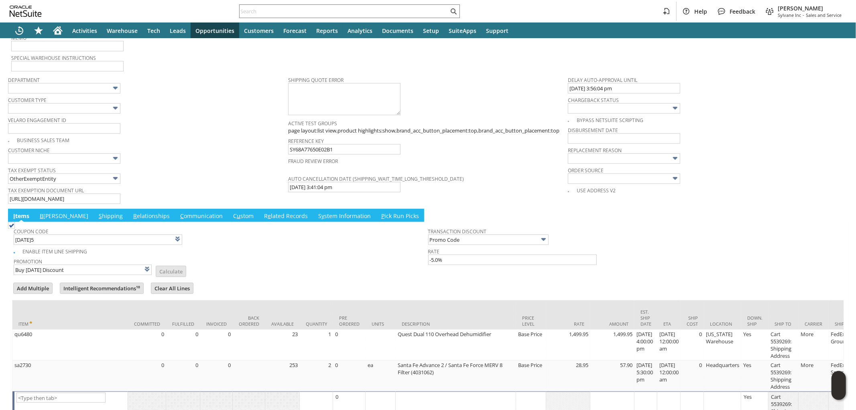
scroll to position [593, 0]
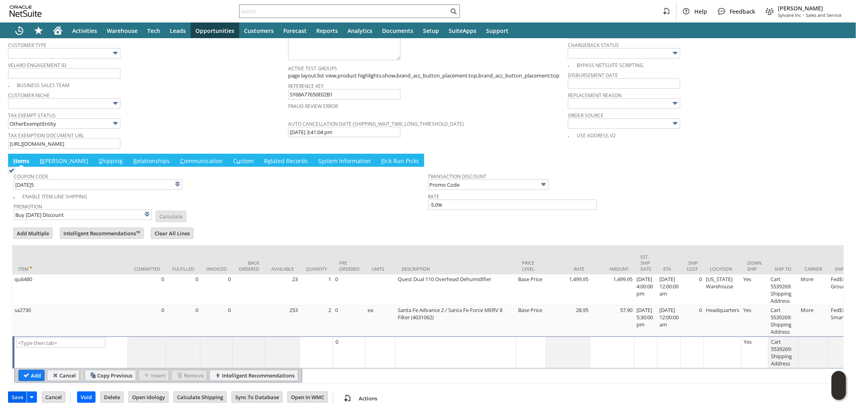
click at [16, 393] on input "Save" at bounding box center [17, 397] width 18 height 10
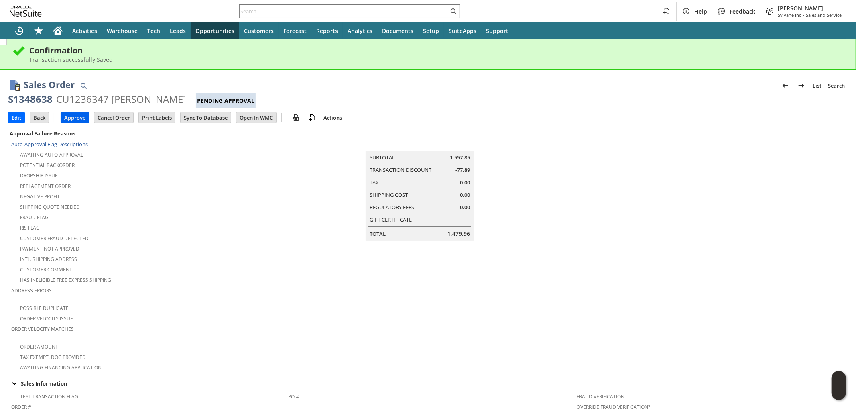
click at [75, 119] on input "Approve" at bounding box center [75, 117] width 28 height 10
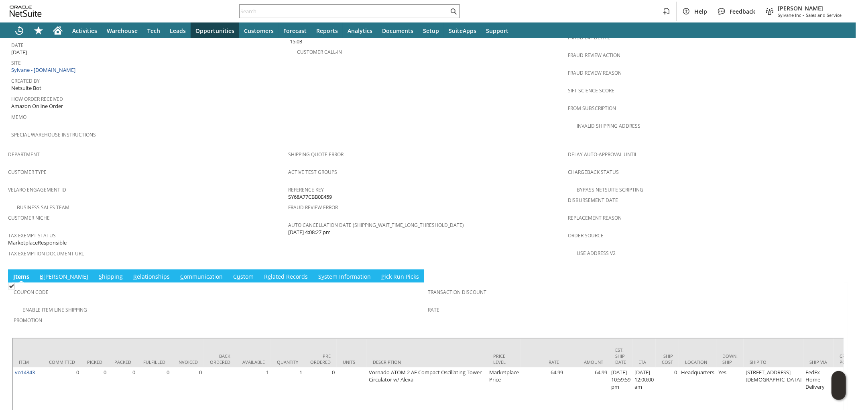
scroll to position [422, 0]
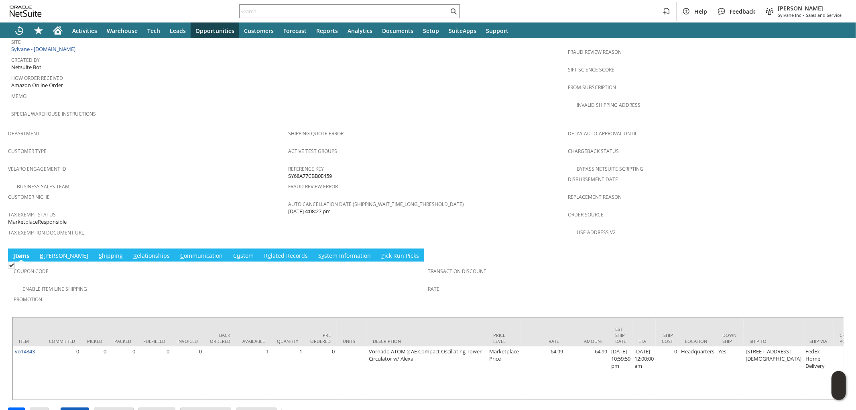
click at [77, 408] on input "Approve" at bounding box center [75, 413] width 28 height 10
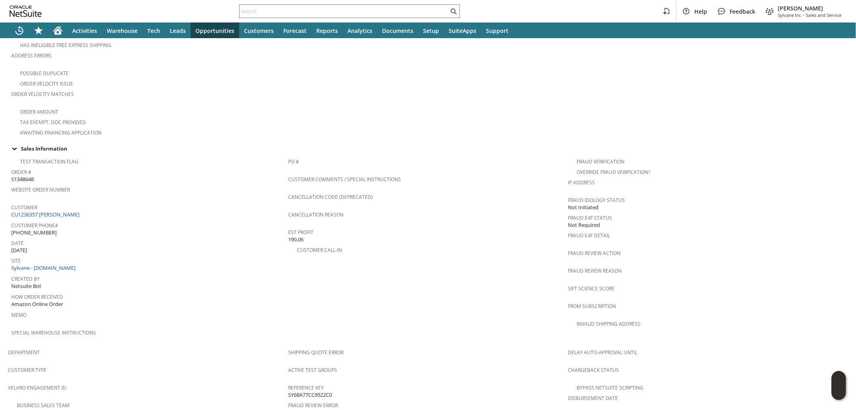
scroll to position [178, 0]
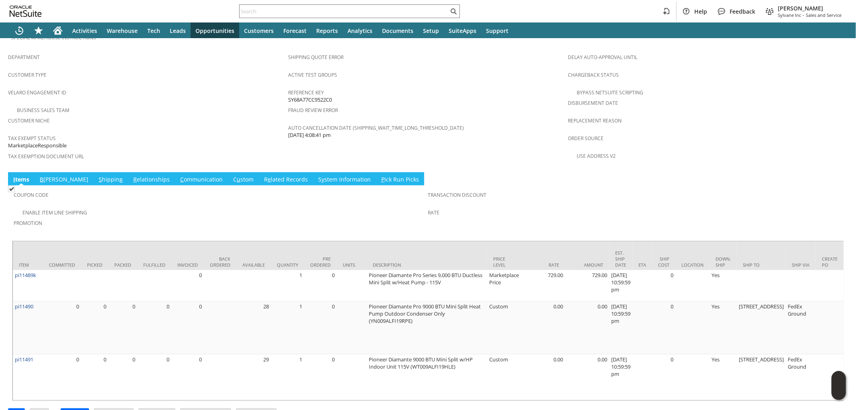
click at [97, 175] on link "S hipping" at bounding box center [111, 179] width 28 height 9
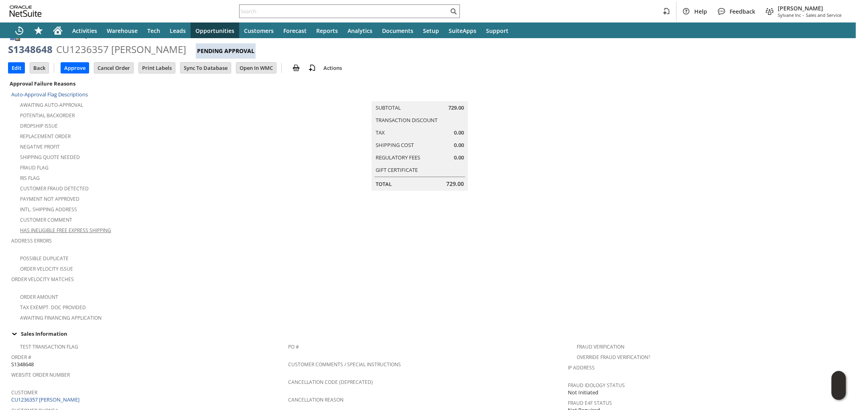
scroll to position [0, 0]
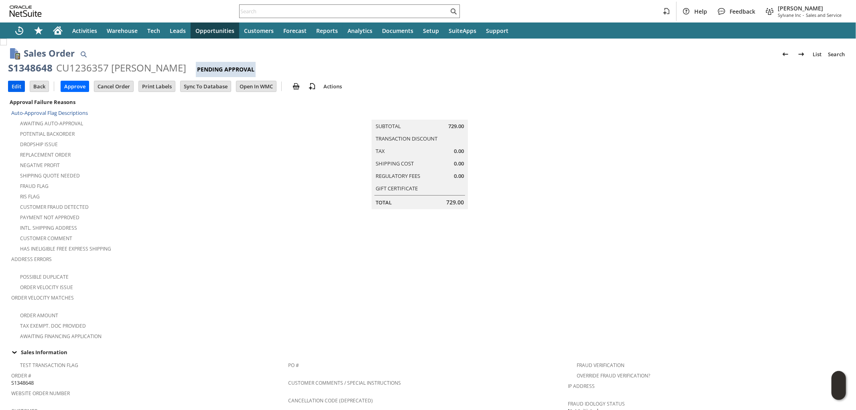
click at [17, 87] on input "Edit" at bounding box center [16, 86] width 16 height 10
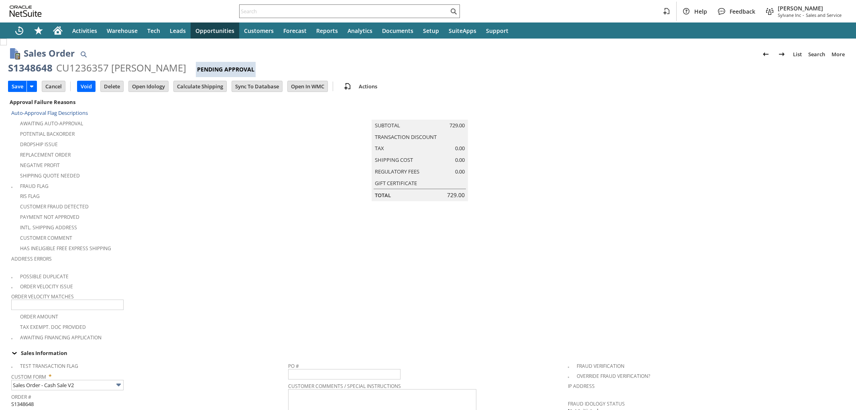
type input "0.00"
type input "OK"
click at [189, 88] on input "Calculate Shipping" at bounding box center [200, 86] width 53 height 10
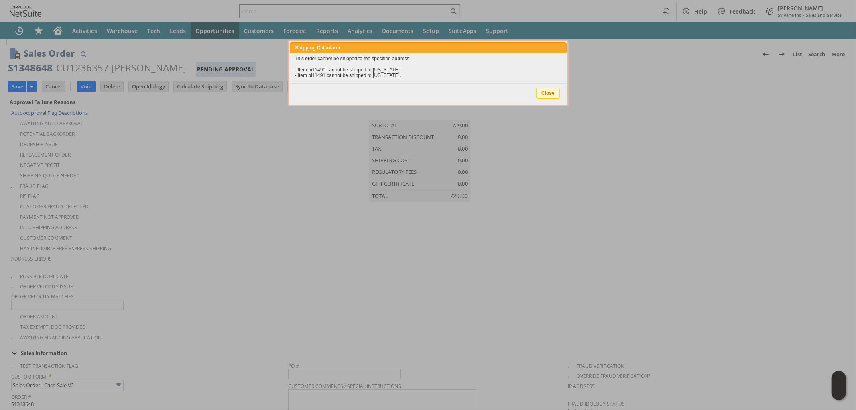
click at [545, 90] on span "Close" at bounding box center [548, 93] width 23 height 10
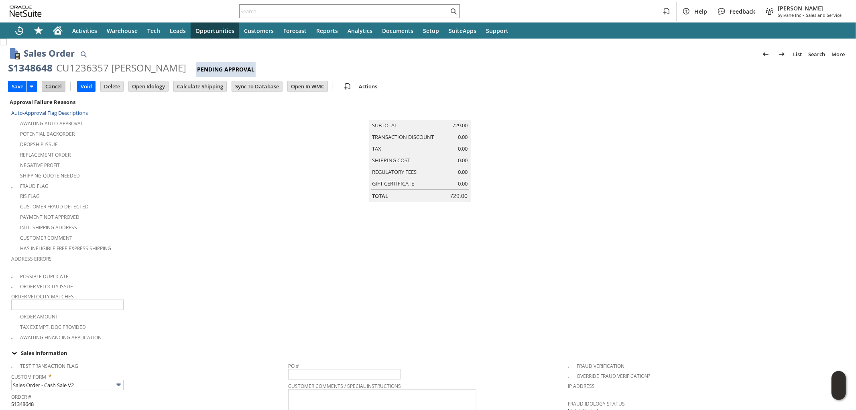
click at [57, 84] on input "Cancel" at bounding box center [53, 86] width 23 height 10
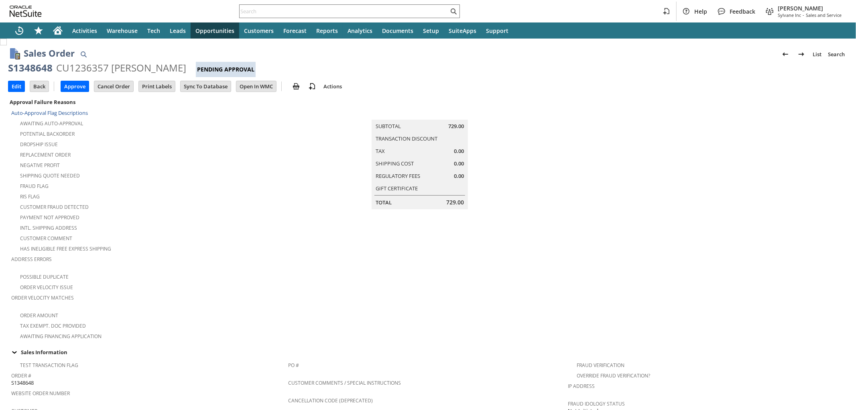
scroll to position [498, 0]
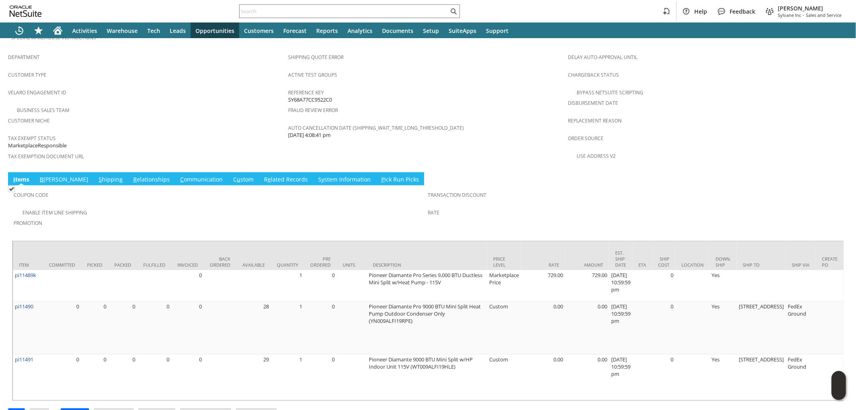
click at [99, 175] on span "S" at bounding box center [100, 179] width 3 height 8
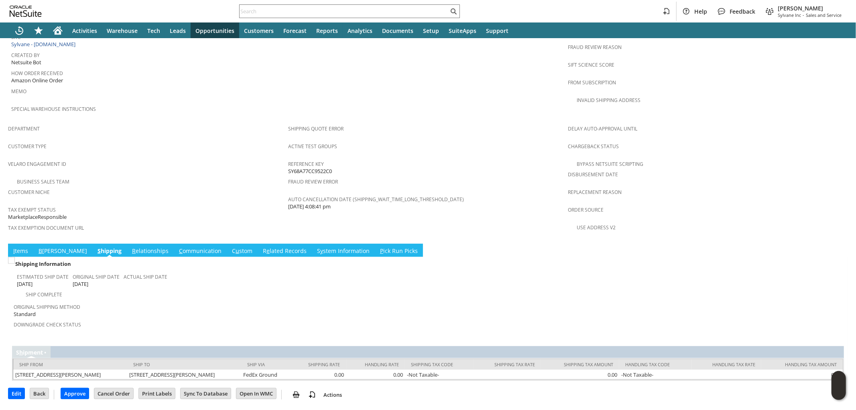
scroll to position [399, 0]
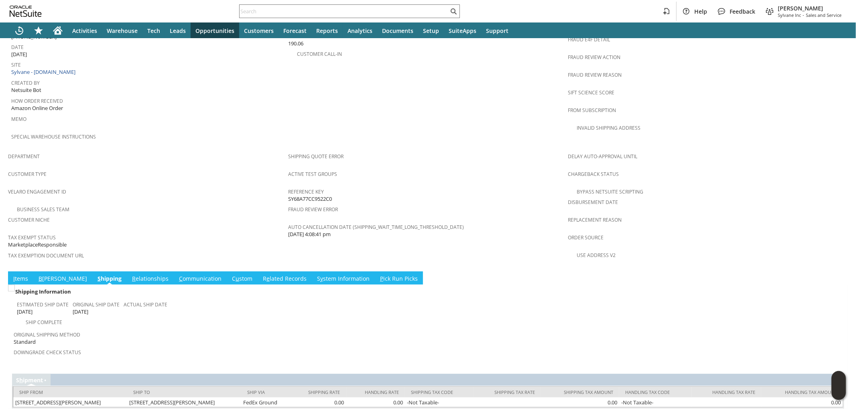
click at [22, 275] on link "I tems" at bounding box center [20, 279] width 19 height 9
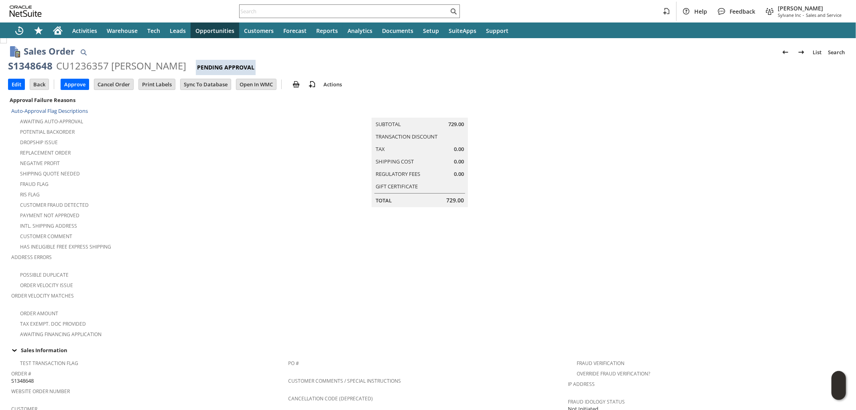
scroll to position [0, 0]
click at [18, 87] on input "Edit" at bounding box center [16, 86] width 16 height 10
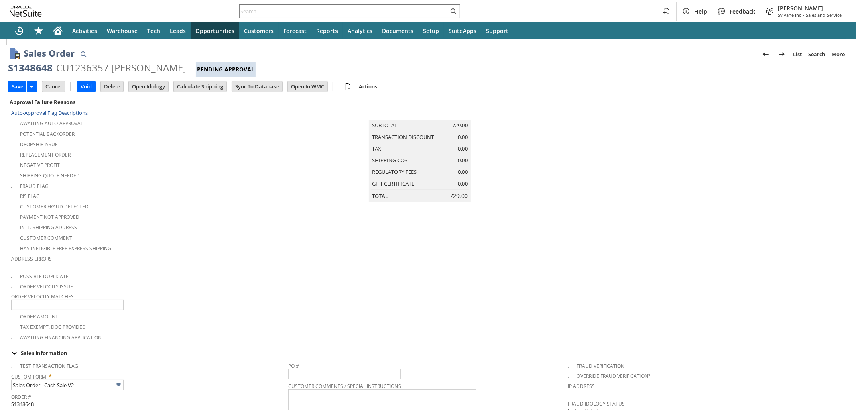
scroll to position [210, 0]
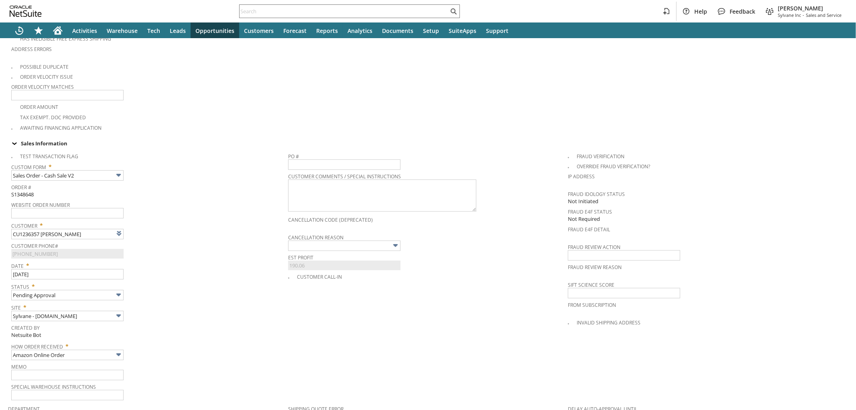
type input "Intelligent Recommendations¹⁰"
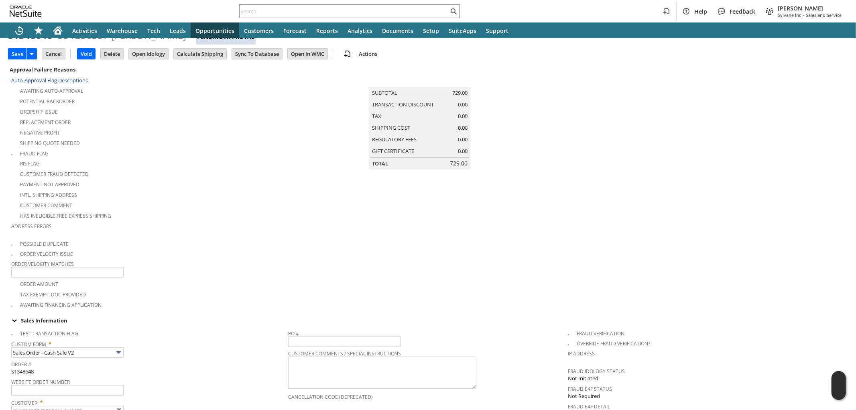
scroll to position [0, 0]
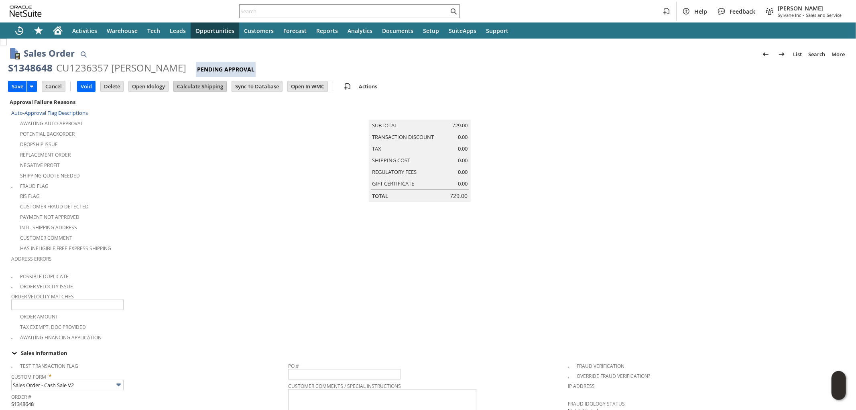
click at [213, 89] on input "Calculate Shipping" at bounding box center [200, 86] width 53 height 10
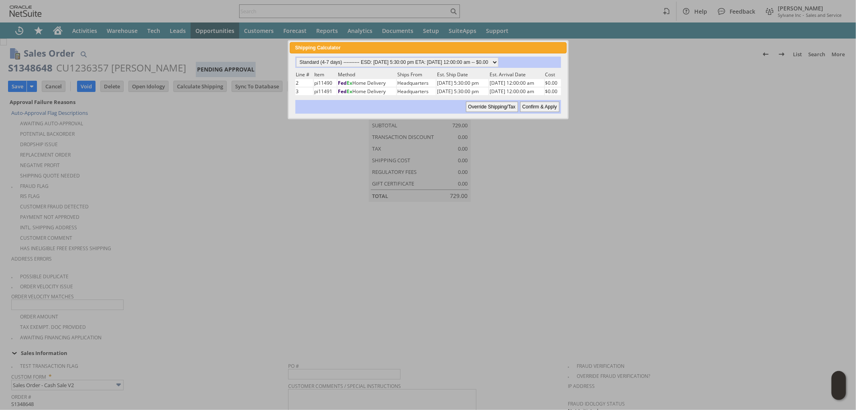
click at [530, 102] on input "Confirm & Apply" at bounding box center [539, 107] width 39 height 10
type input "NotExempt"
type input "Add"
type input "Copy Previous"
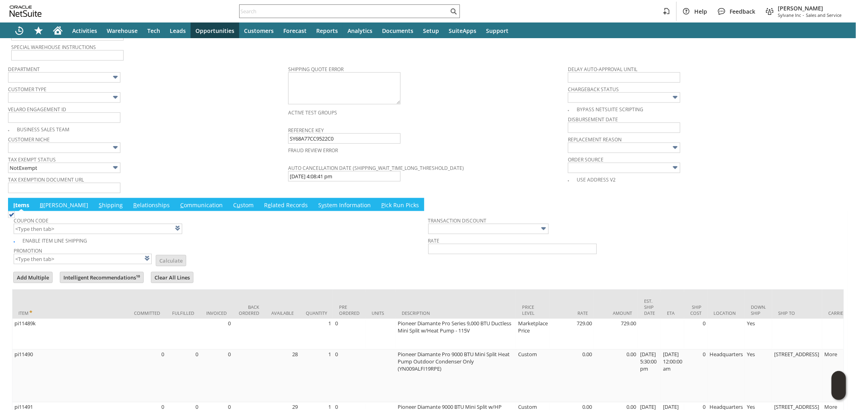
scroll to position [563, 0]
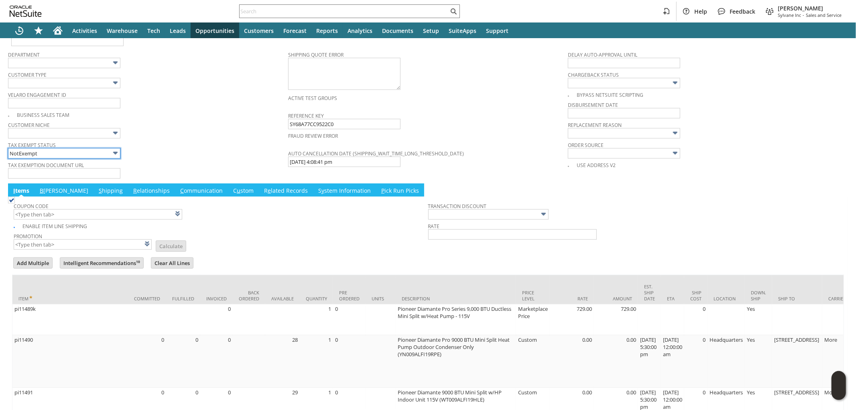
click at [100, 148] on input "NotExempt" at bounding box center [64, 153] width 112 height 10
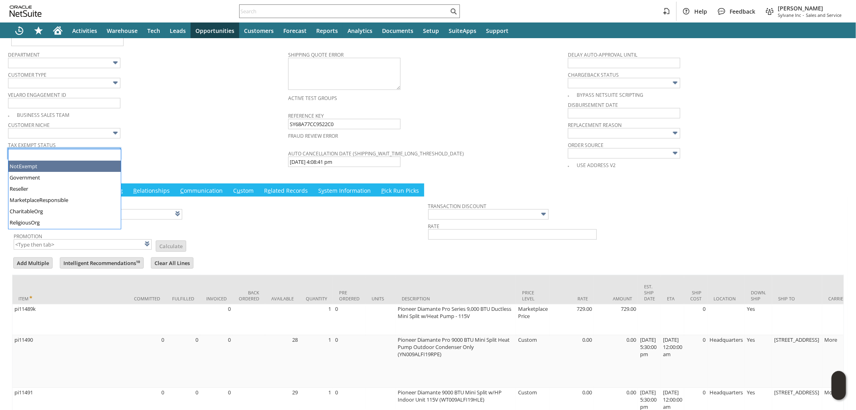
scroll to position [10, 0]
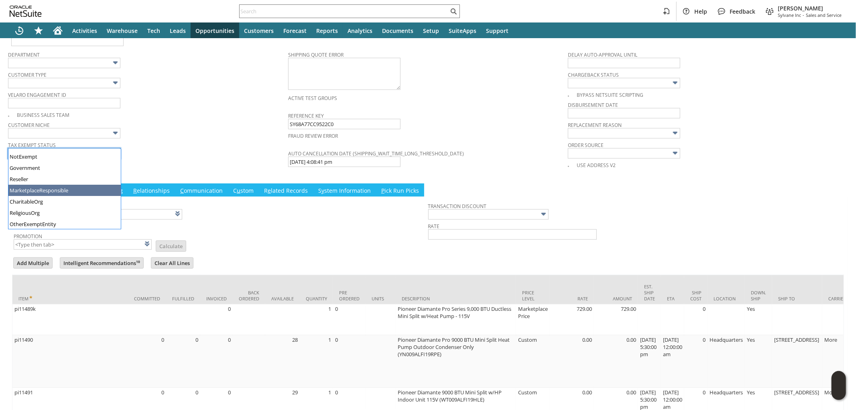
type input "MarketplaceResponsible"
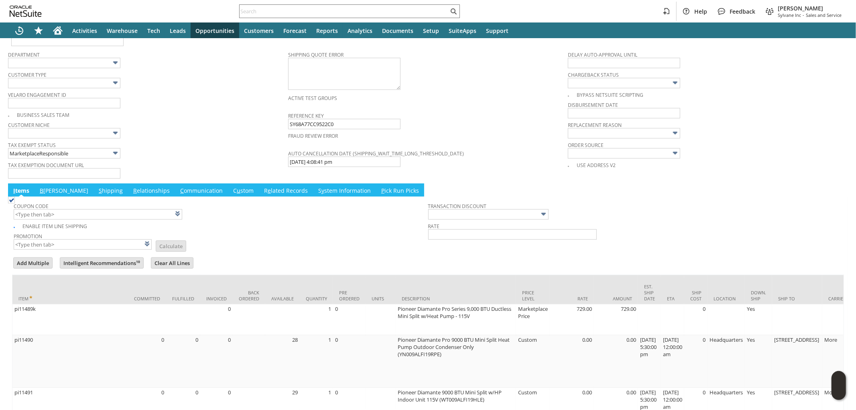
click at [182, 159] on span "Tax Exemption Document URL" at bounding box center [146, 163] width 276 height 9
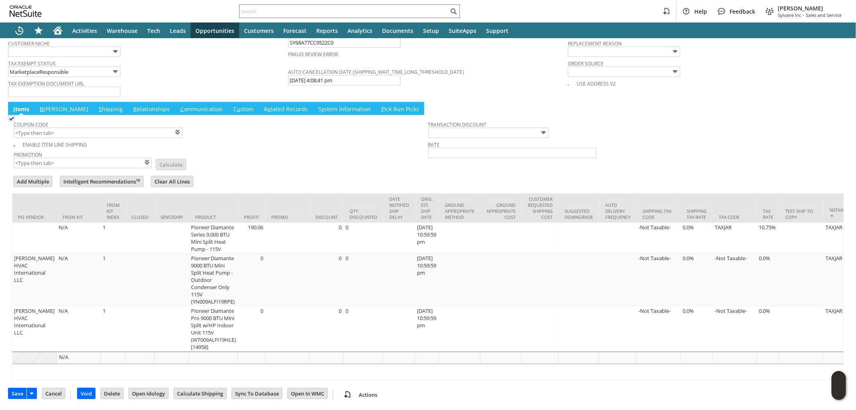
scroll to position [0, 1306]
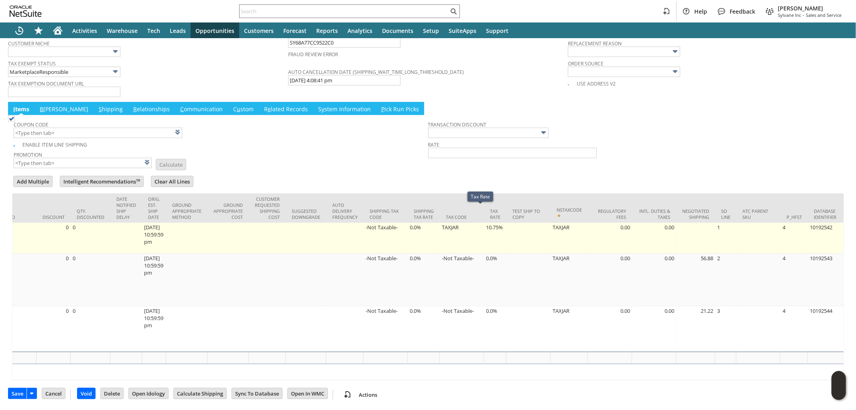
click at [484, 223] on td "10.75%" at bounding box center [495, 238] width 22 height 31
type input "10.75%"
type input "OK"
type input "Make Copy"
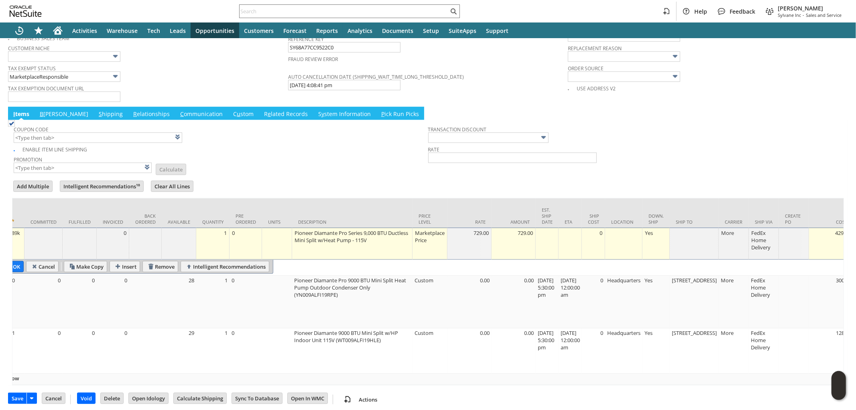
scroll to position [0, 0]
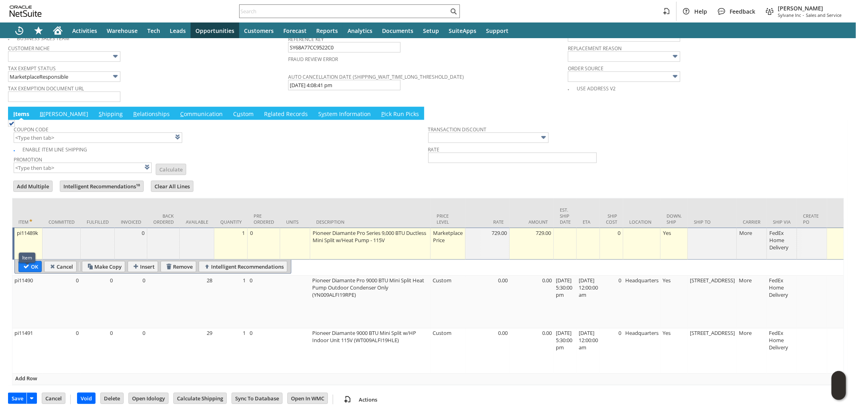
type input "0.0%"
click at [28, 259] on div "Item" at bounding box center [27, 257] width 10 height 7
click at [39, 261] on input "OK" at bounding box center [30, 266] width 22 height 10
type input "Add"
type input "Copy Previous"
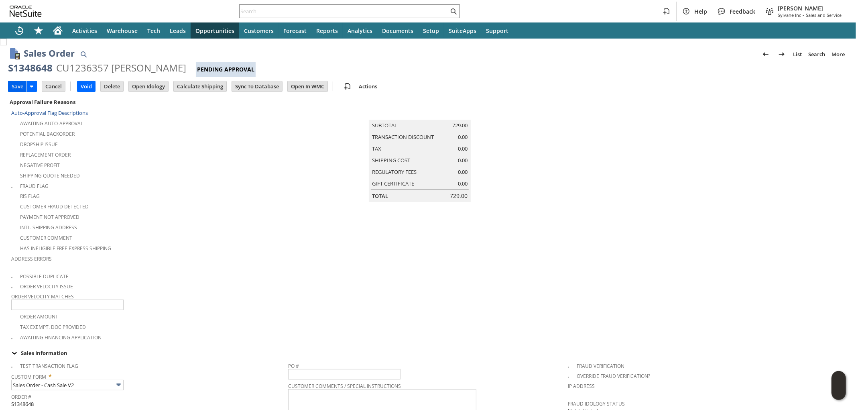
click at [23, 83] on input "Save" at bounding box center [17, 86] width 18 height 10
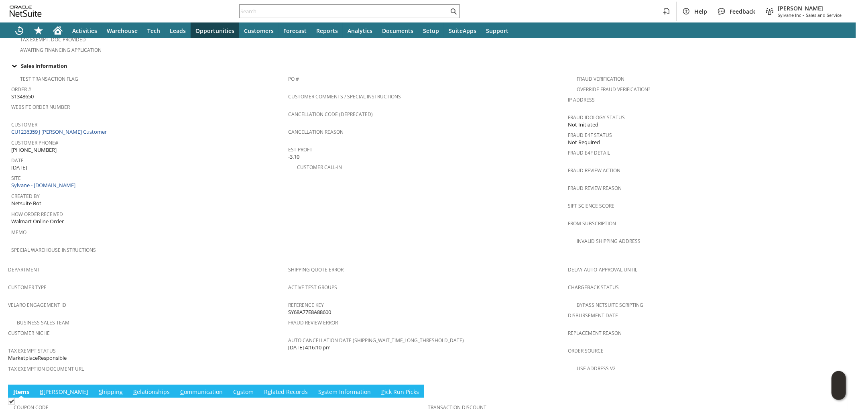
scroll to position [446, 0]
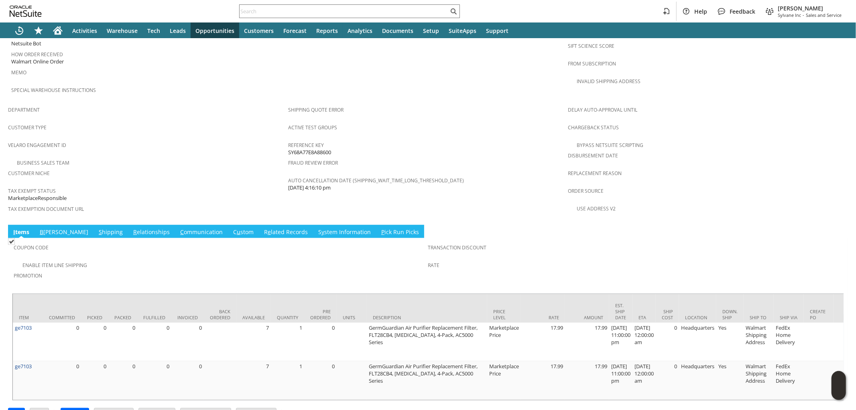
click at [97, 228] on link "S hipping" at bounding box center [111, 232] width 28 height 9
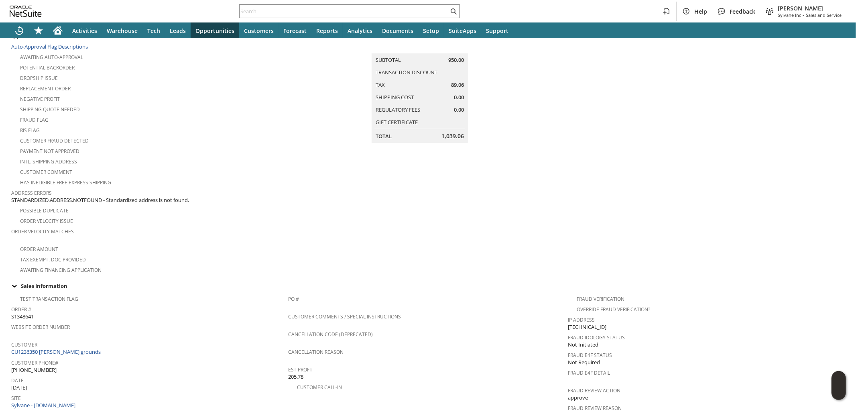
scroll to position [89, 0]
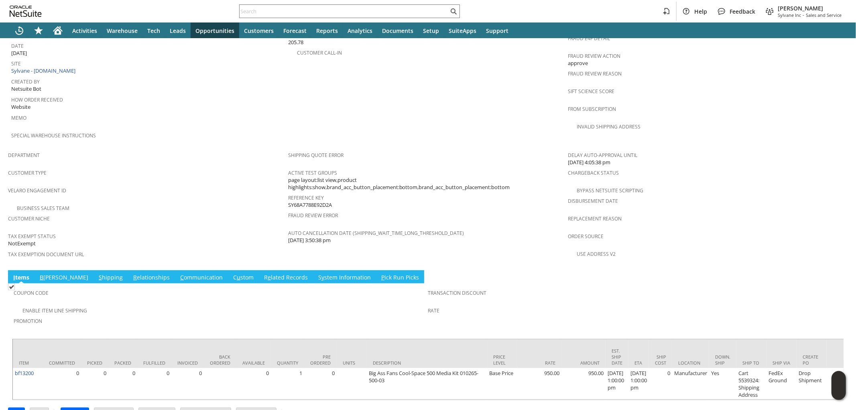
click at [97, 273] on link "S hipping" at bounding box center [111, 277] width 28 height 9
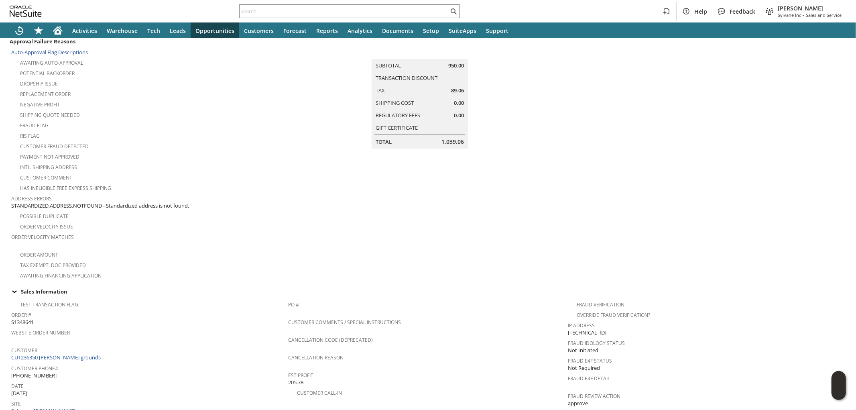
scroll to position [0, 0]
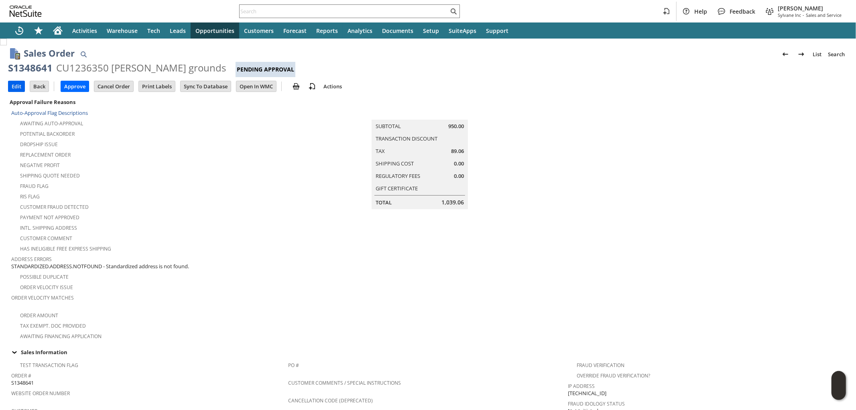
click at [22, 90] on input "Edit" at bounding box center [16, 86] width 16 height 10
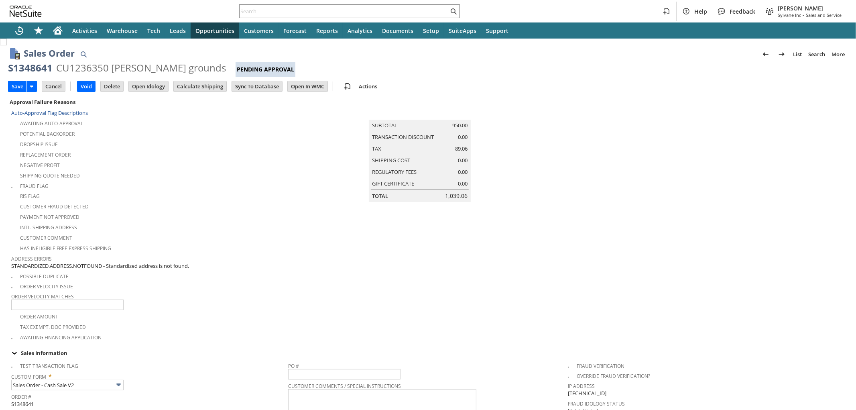
scroll to position [210, 0]
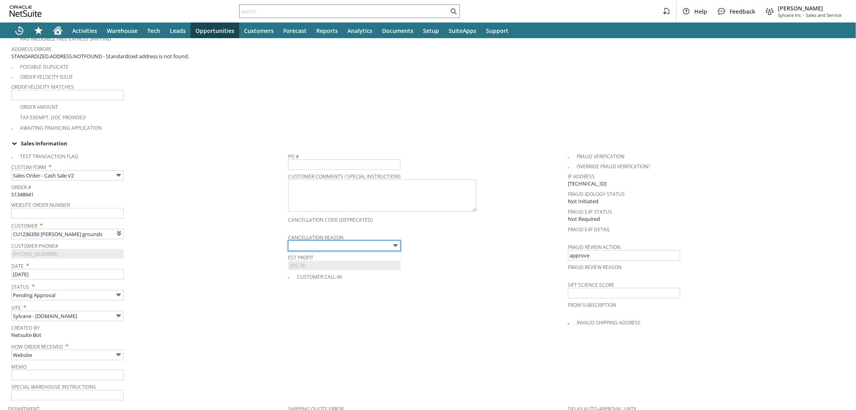
click at [311, 240] on input "text" at bounding box center [344, 245] width 112 height 10
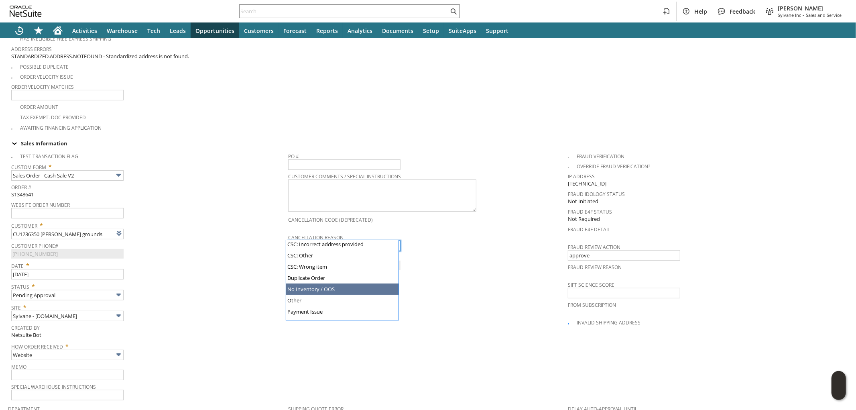
scroll to position [77, 0]
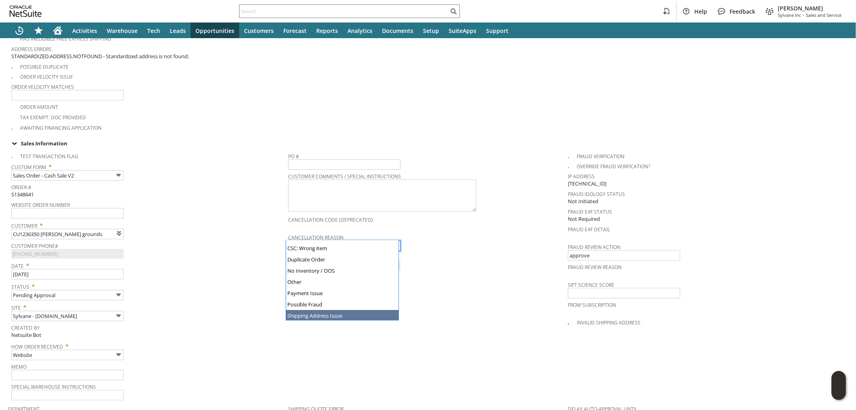
type input "Shipping Address Issue"
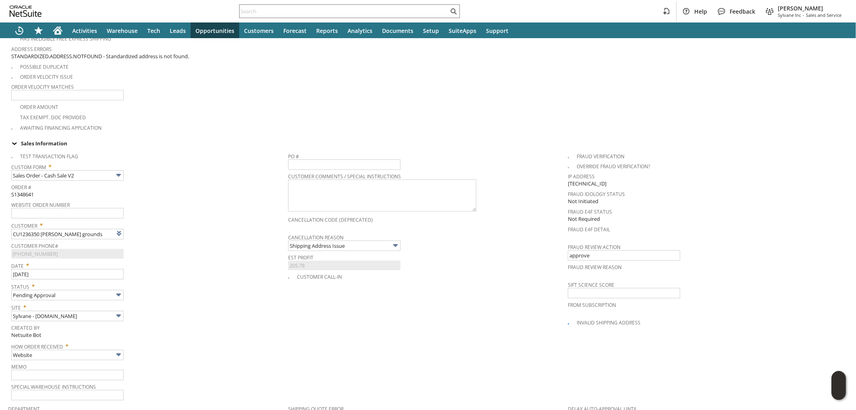
click at [228, 288] on div "Status * Pending Approval" at bounding box center [147, 290] width 273 height 20
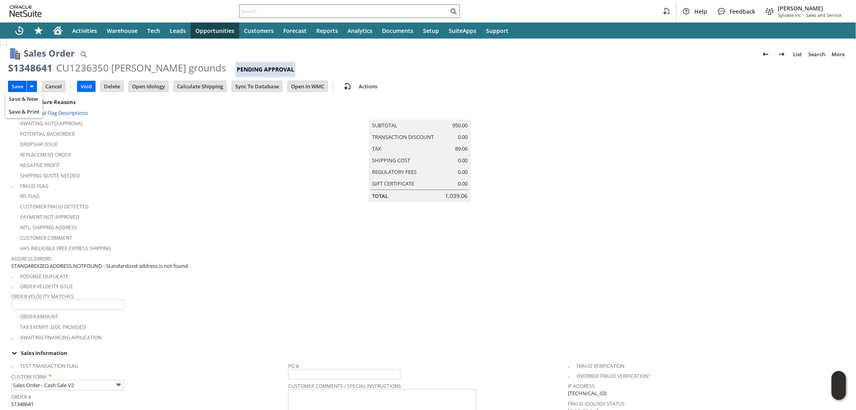
click at [19, 85] on input "Save" at bounding box center [17, 86] width 18 height 10
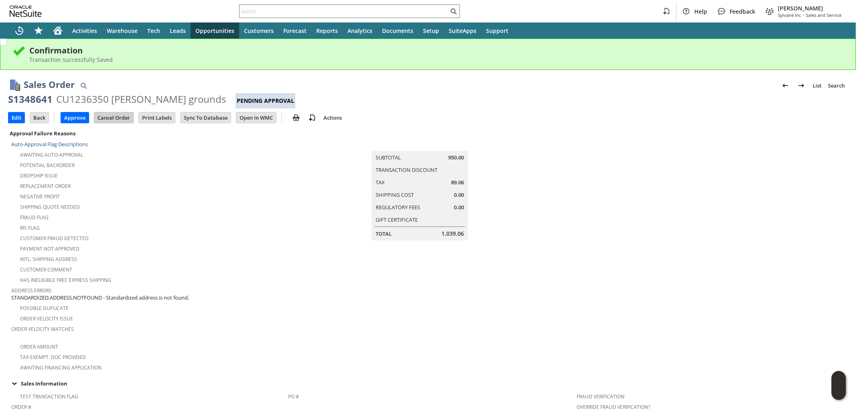
click at [127, 120] on input "Cancel Order" at bounding box center [113, 117] width 39 height 10
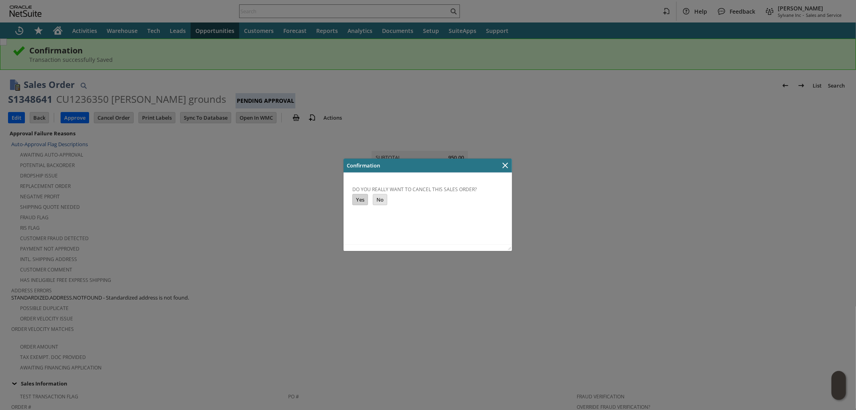
click at [356, 201] on input "Yes" at bounding box center [359, 199] width 15 height 10
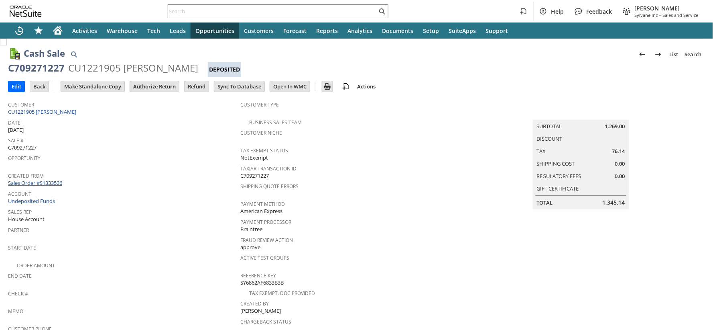
click at [55, 181] on link "Sales Order #S1333526" at bounding box center [36, 182] width 56 height 7
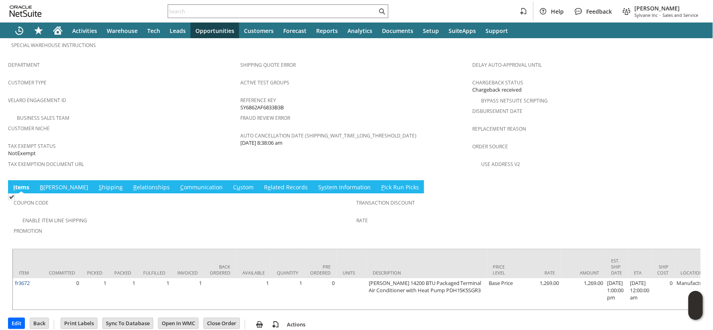
scroll to position [495, 0]
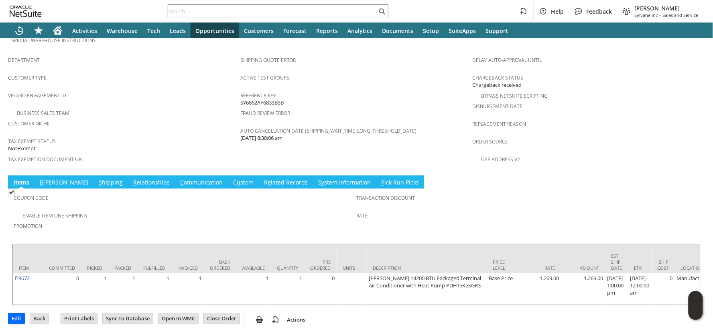
click at [97, 179] on link "S hipping" at bounding box center [111, 183] width 28 height 9
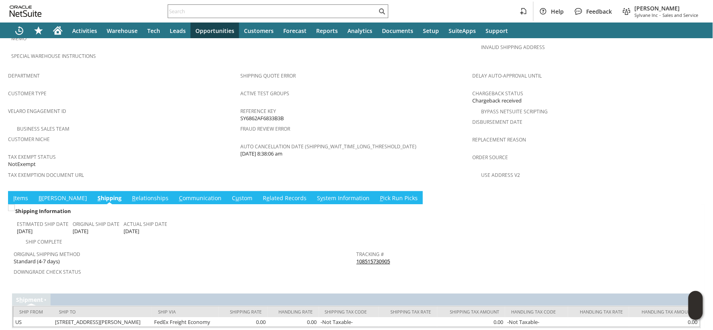
click at [377, 258] on link "108515730905" at bounding box center [374, 261] width 34 height 7
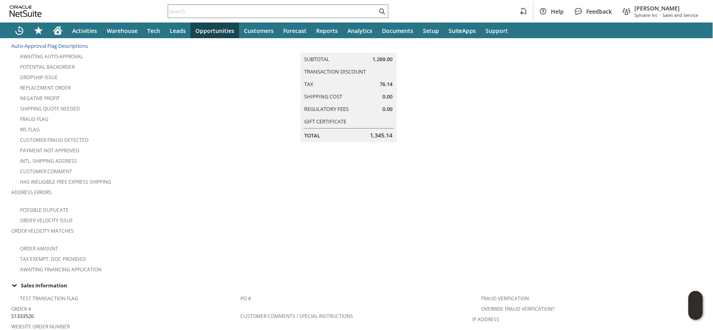
scroll to position [0, 0]
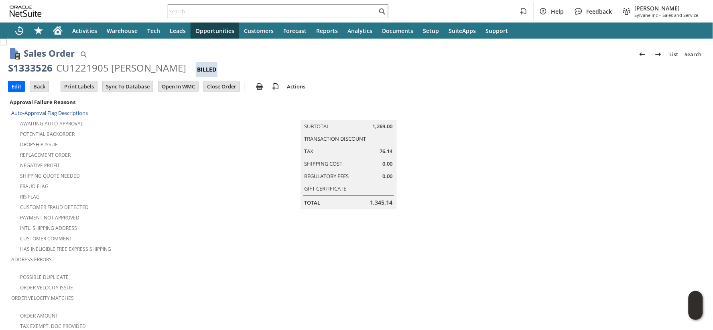
click at [34, 69] on div "S1333526" at bounding box center [30, 67] width 45 height 13
copy div "S1333526"
click at [218, 10] on input "text" at bounding box center [272, 11] width 209 height 10
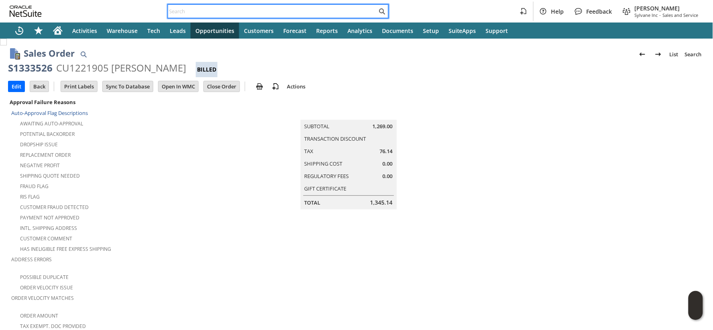
paste input "S1347105"
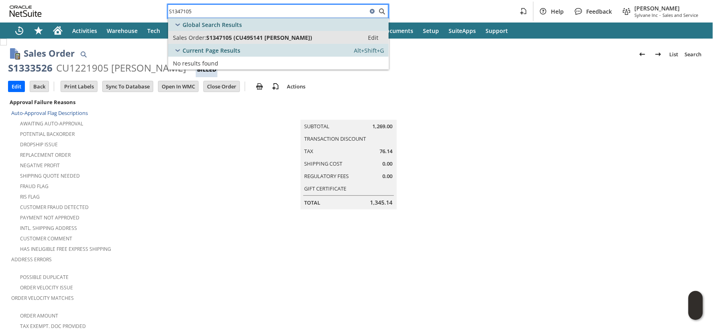
type input "S1347105"
click at [240, 39] on span "S1347105 (CU495141 [PERSON_NAME])" at bounding box center [259, 38] width 106 height 8
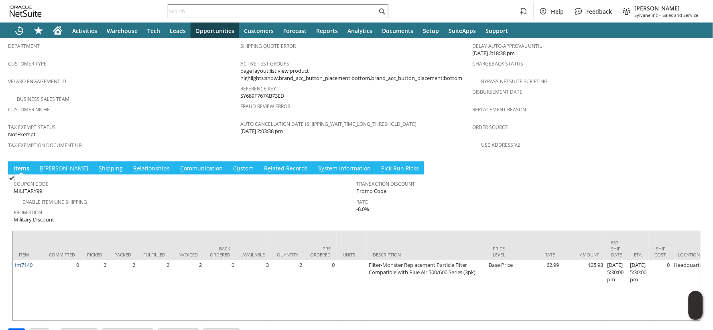
click at [97, 164] on link "S hipping" at bounding box center [111, 168] width 28 height 9
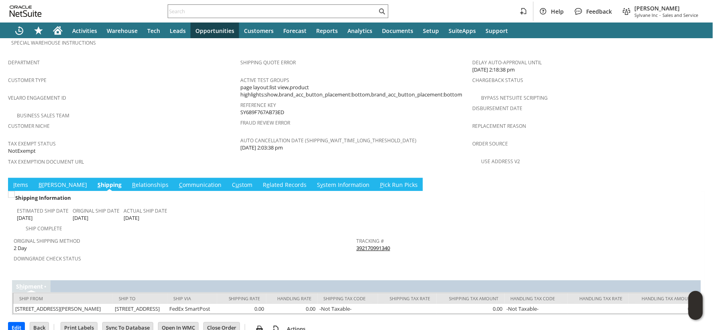
click at [46, 181] on link "B illing" at bounding box center [63, 185] width 53 height 9
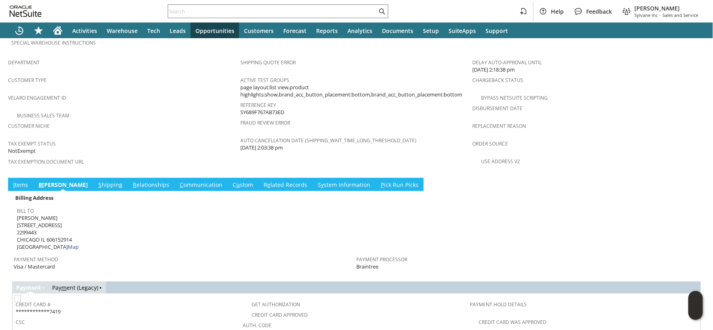
click at [96, 181] on link "S hipping" at bounding box center [110, 185] width 28 height 9
